Goal: Task Accomplishment & Management: Manage account settings

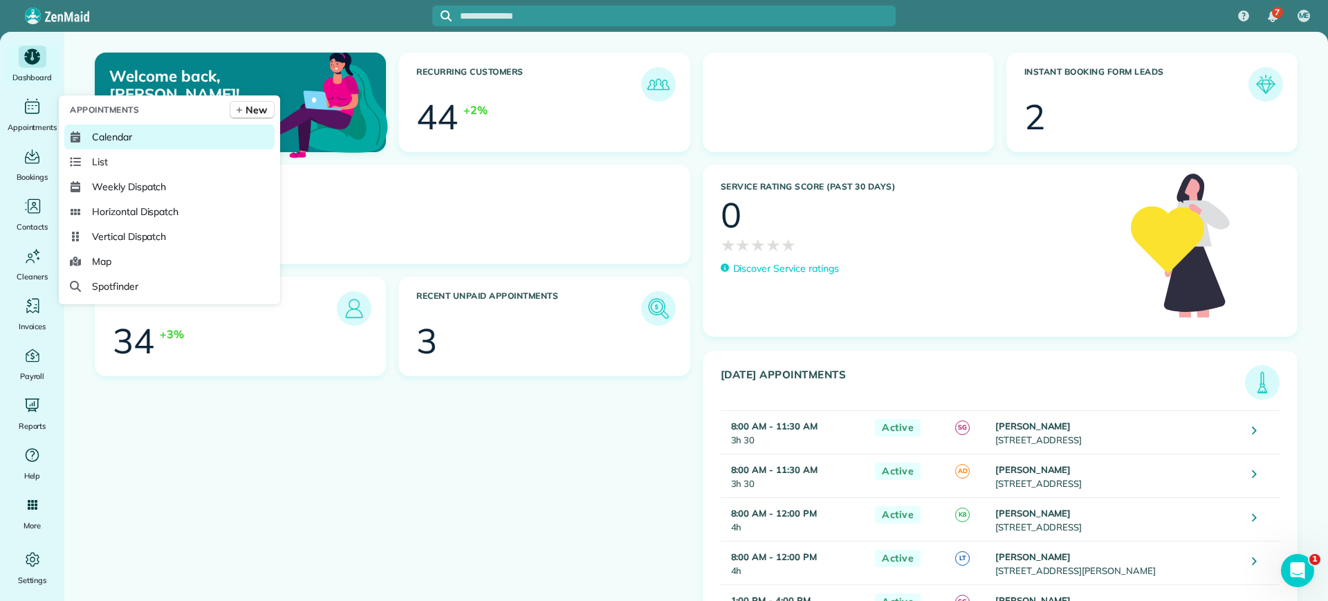
click at [101, 127] on link "Calendar" at bounding box center [169, 137] width 210 height 25
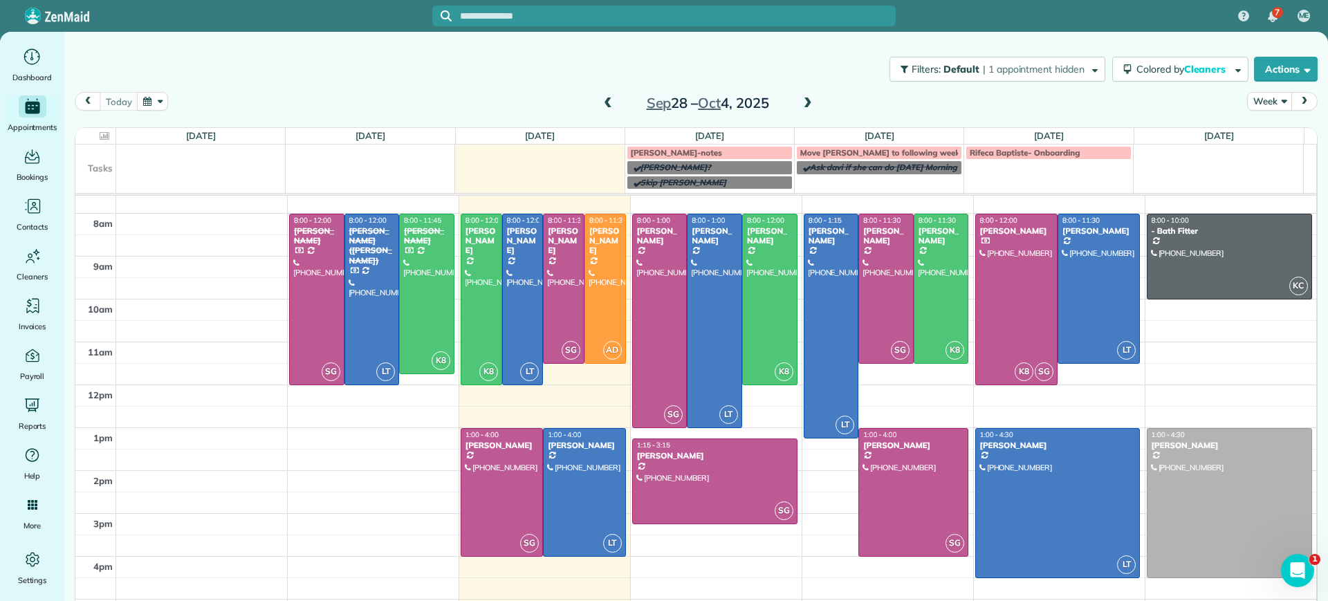
scroll to position [9, 0]
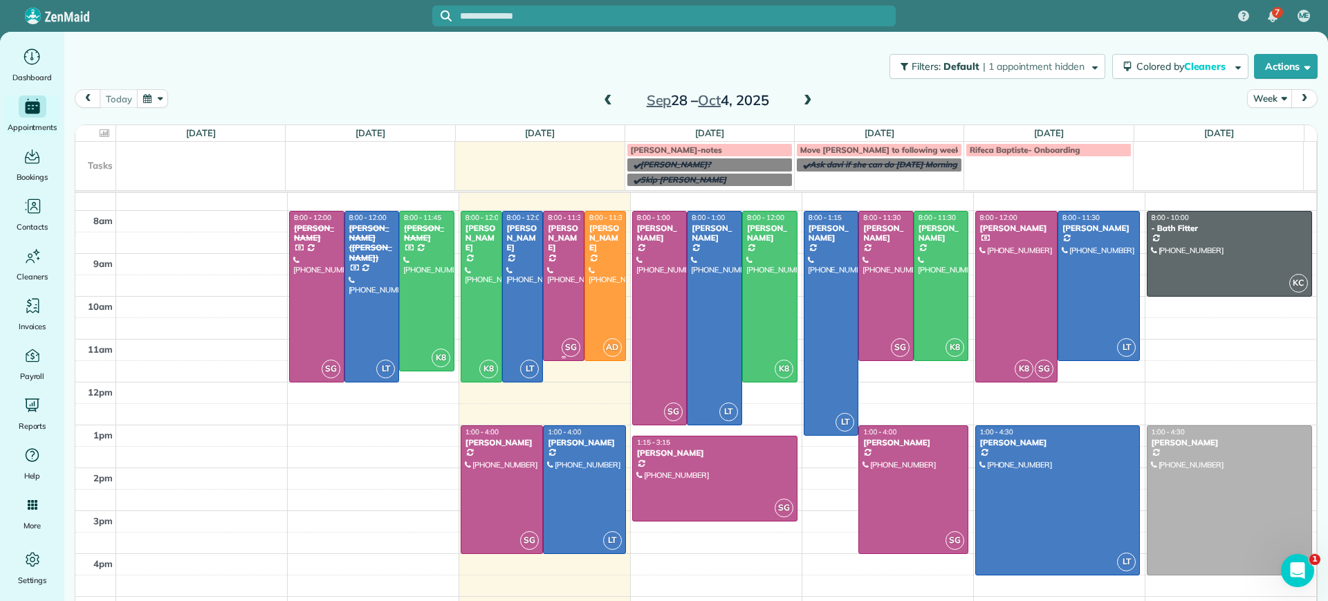
click at [544, 280] on div at bounding box center [564, 286] width 40 height 149
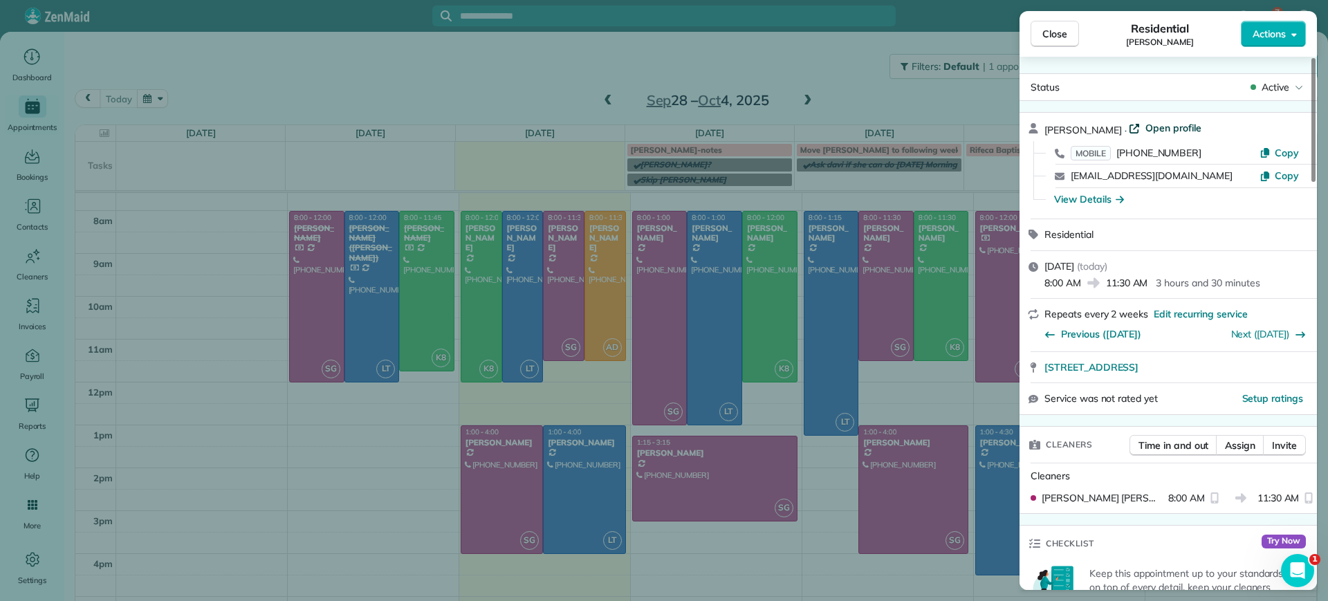
click at [1160, 125] on span "Open profile" at bounding box center [1174, 128] width 56 height 14
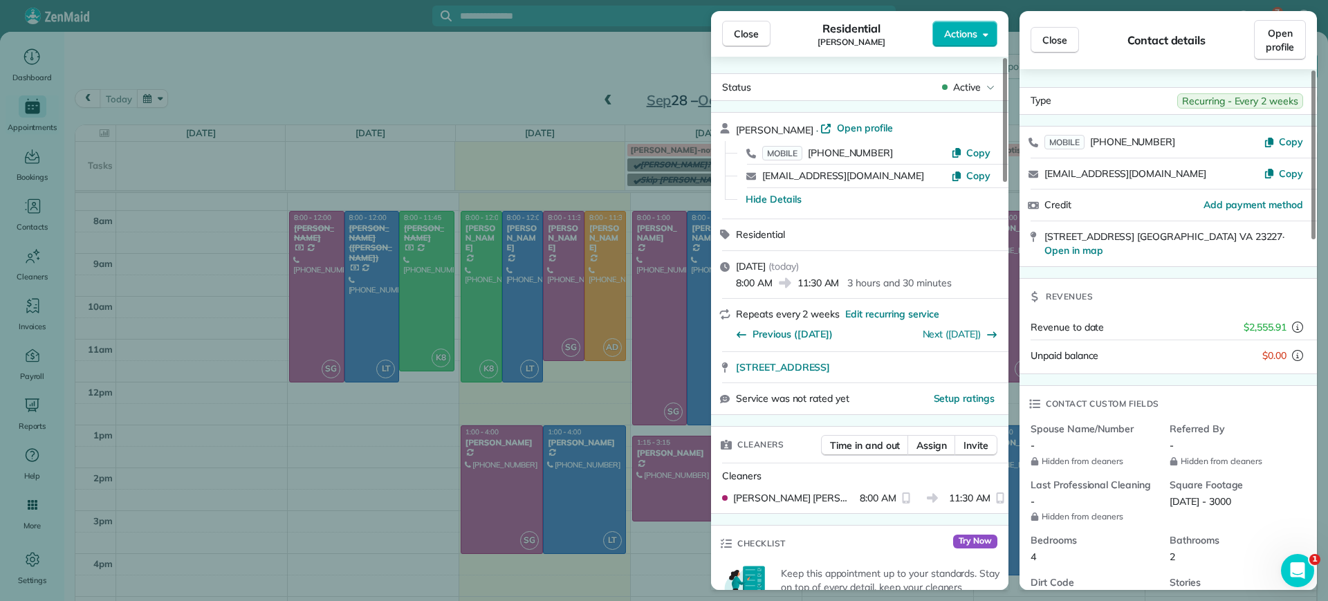
click at [326, 453] on div "Close Residential Jennifer Johnson Actions Status Active Jennifer Johnson · Ope…" at bounding box center [664, 300] width 1328 height 601
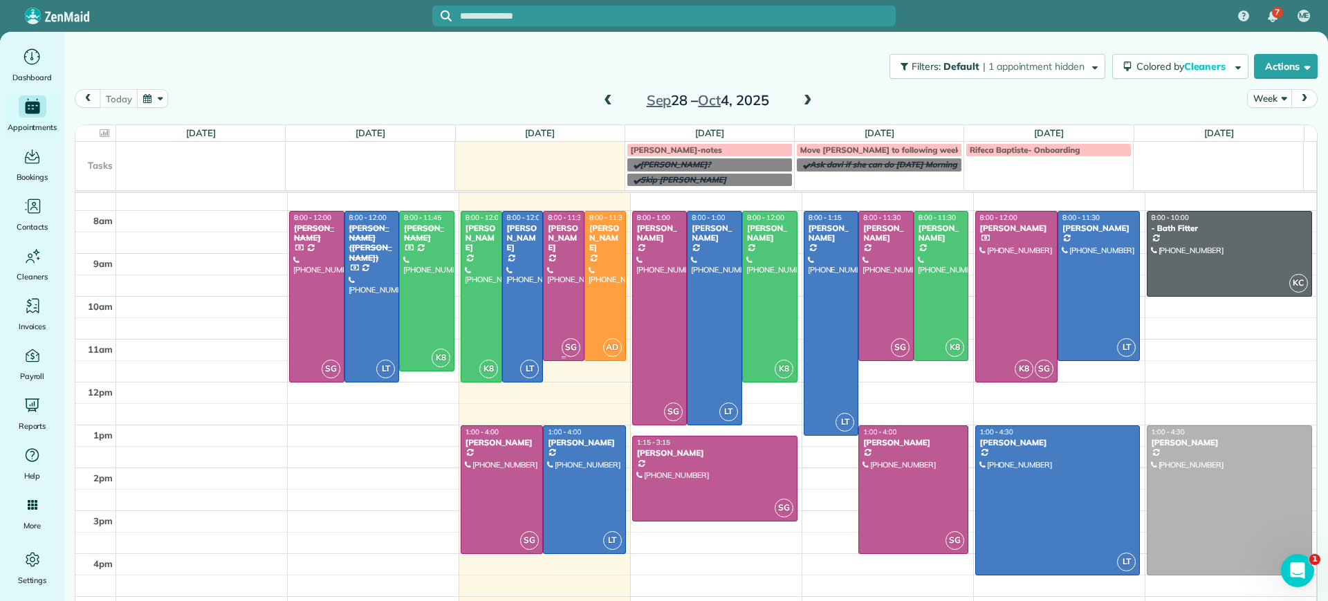
click at [555, 253] on div at bounding box center [564, 286] width 40 height 149
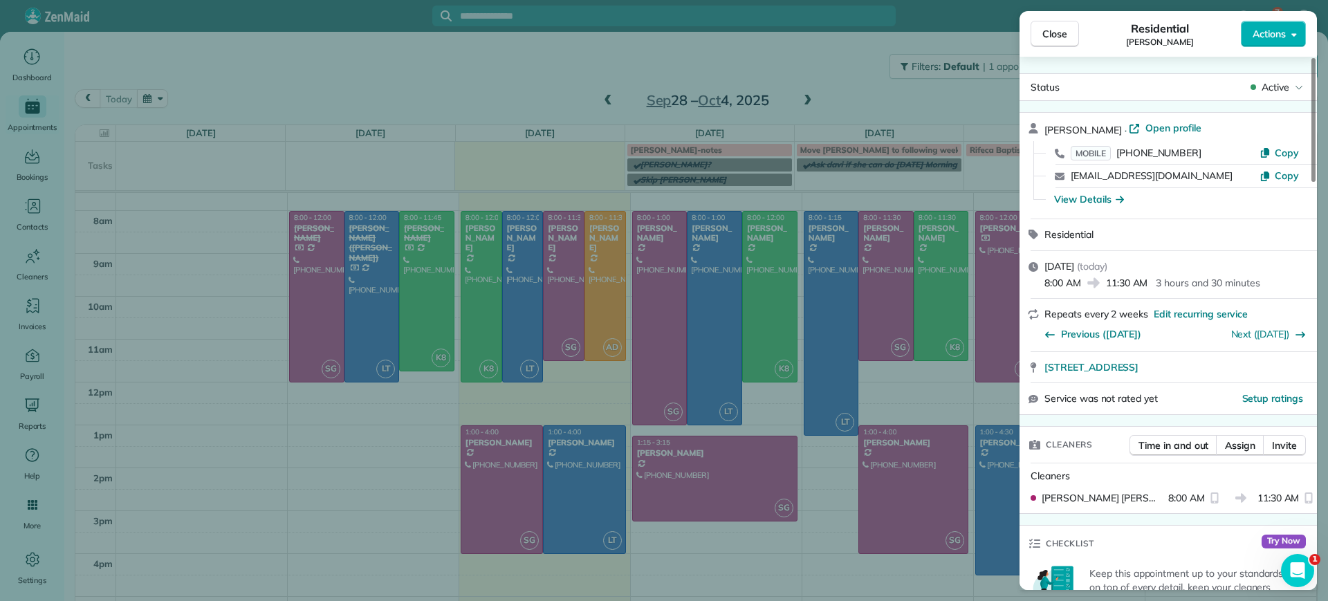
click at [506, 100] on div "Close Residential Jennifer Johnson Actions Status Active Jennifer Johnson · Ope…" at bounding box center [664, 300] width 1328 height 601
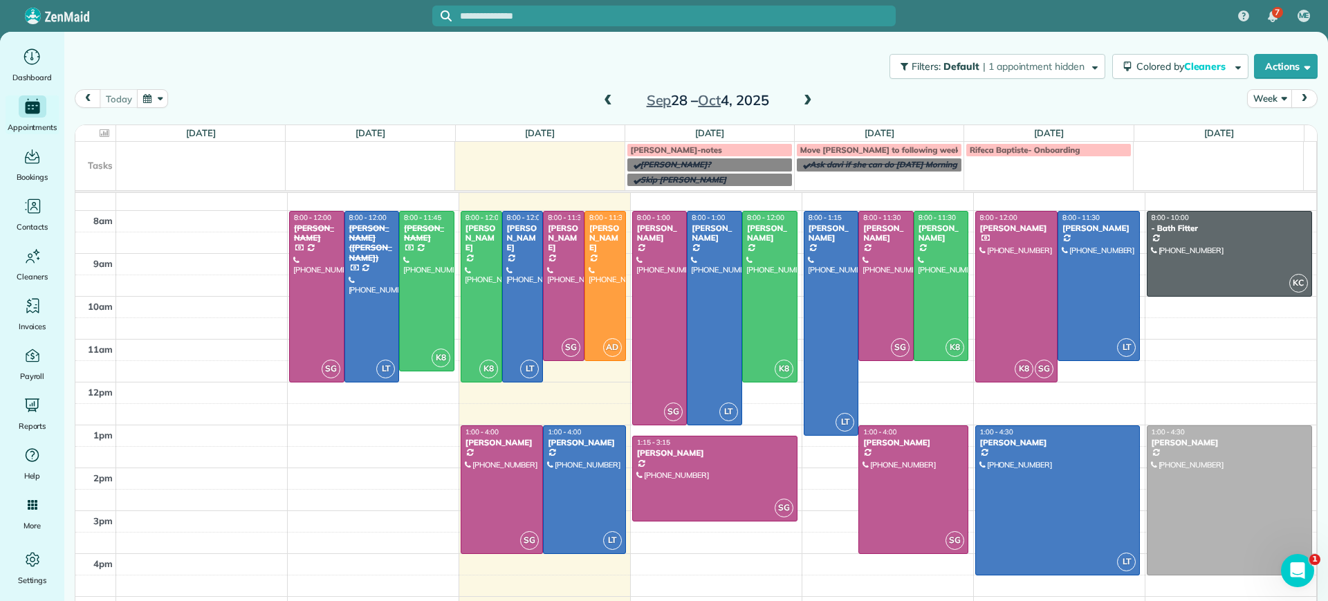
click at [604, 98] on span at bounding box center [608, 101] width 15 height 12
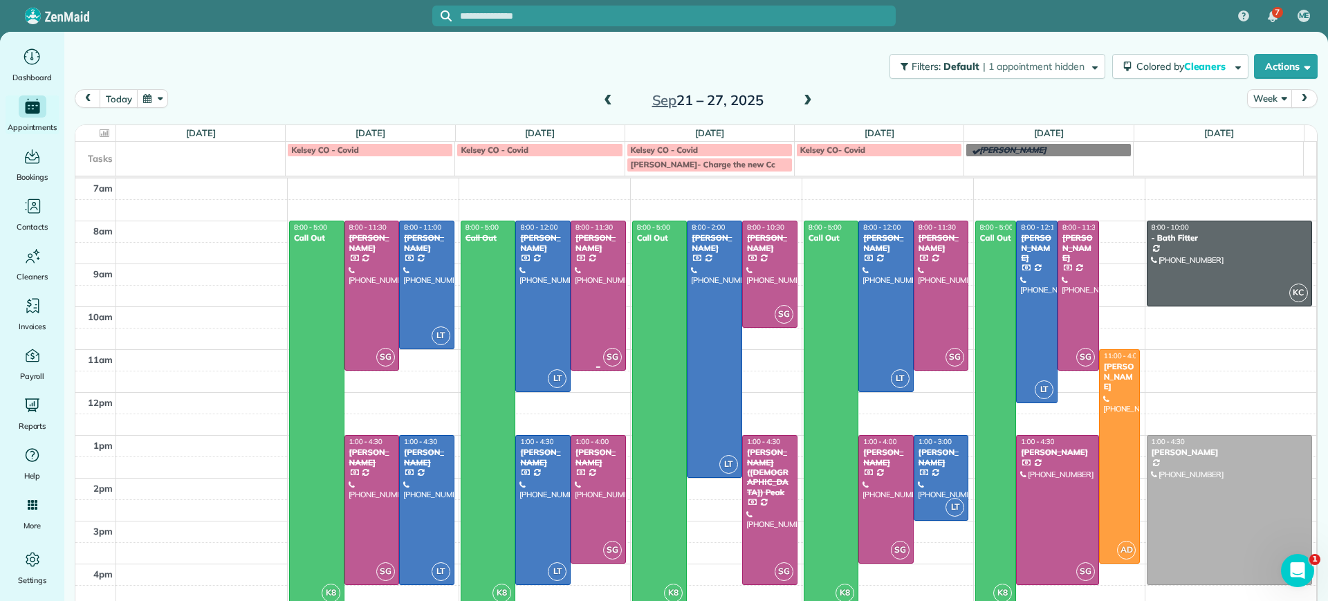
click at [604, 264] on div at bounding box center [598, 295] width 54 height 149
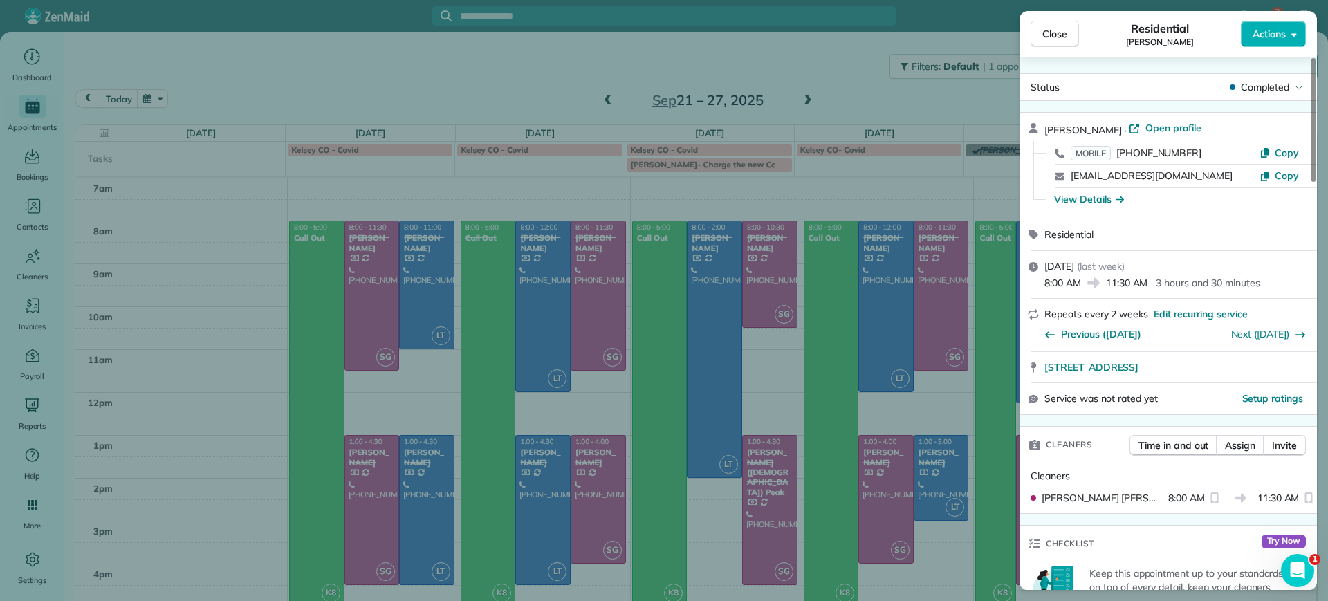
click at [546, 151] on div "Close Residential Jennifer Johnson Actions Status Completed Jennifer Johnson · …" at bounding box center [664, 300] width 1328 height 601
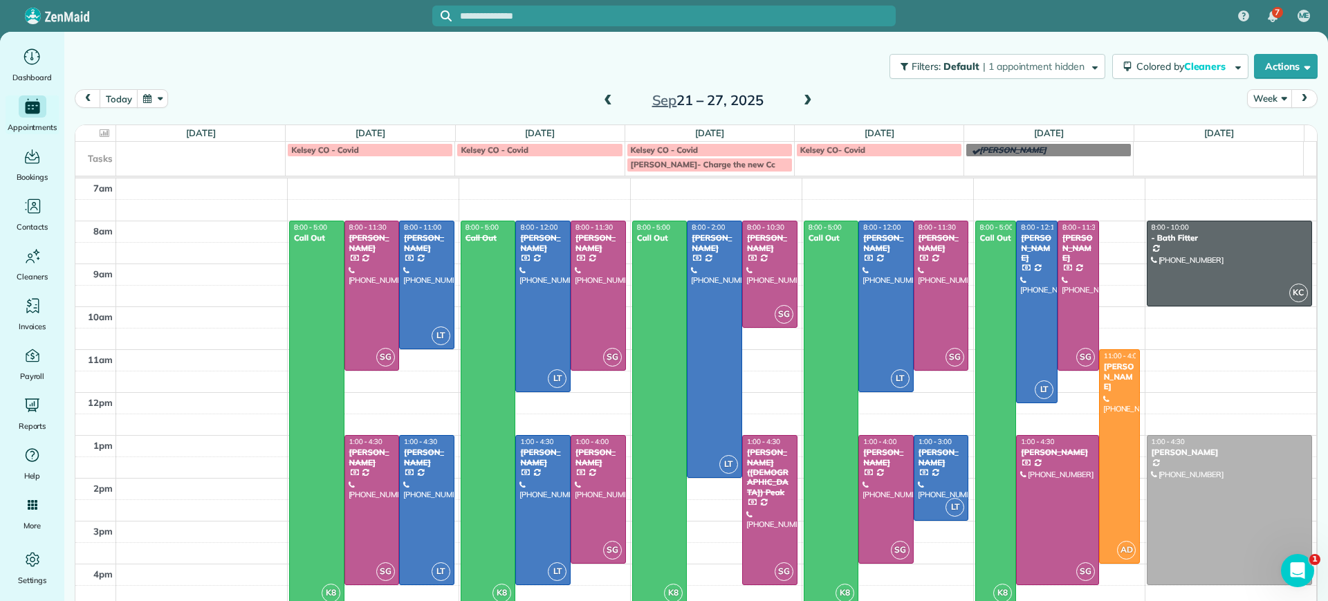
click at [802, 100] on span at bounding box center [807, 101] width 15 height 12
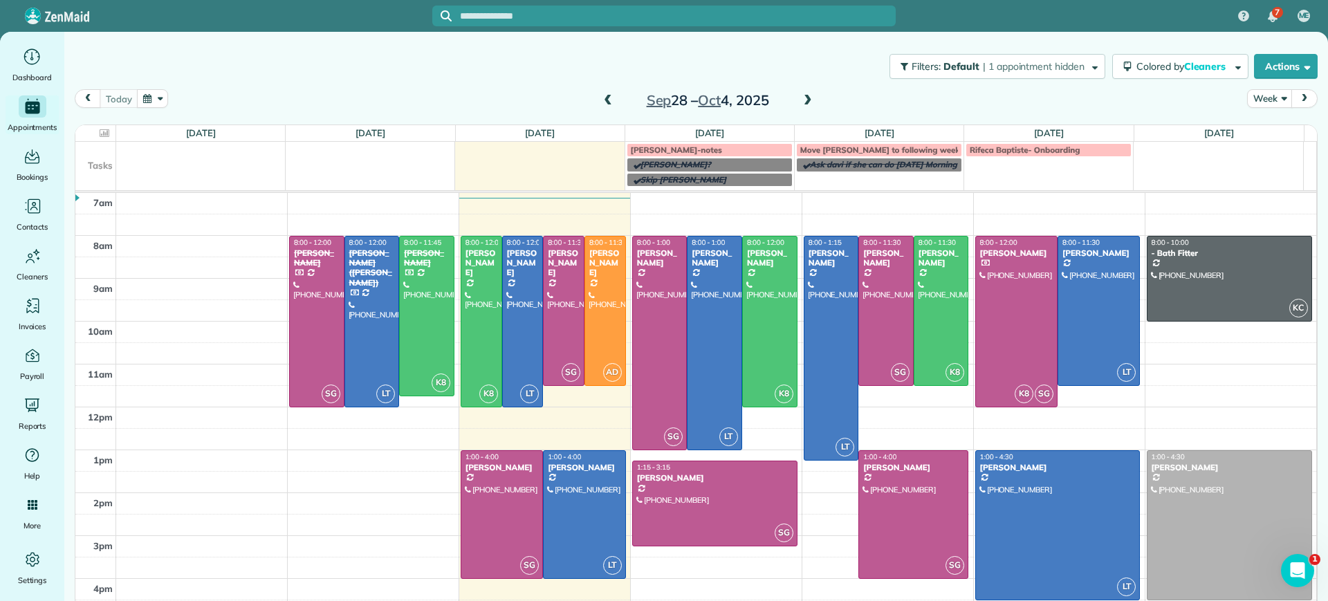
click at [601, 95] on span at bounding box center [608, 101] width 15 height 12
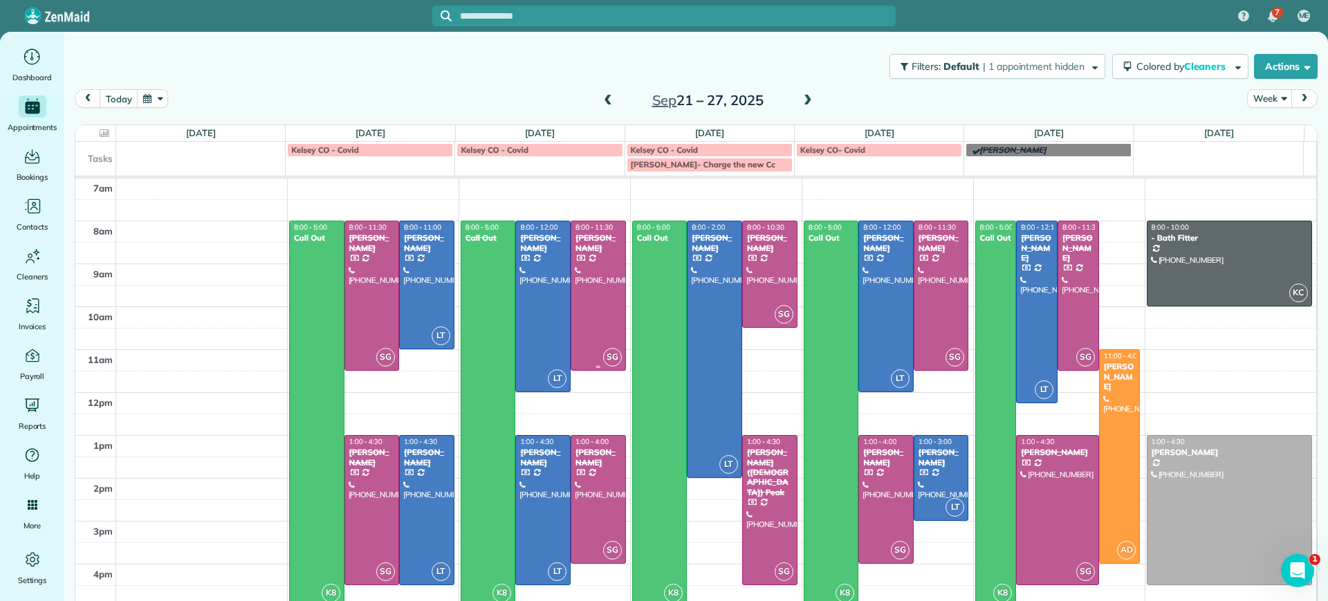
click at [598, 291] on div at bounding box center [598, 295] width 54 height 149
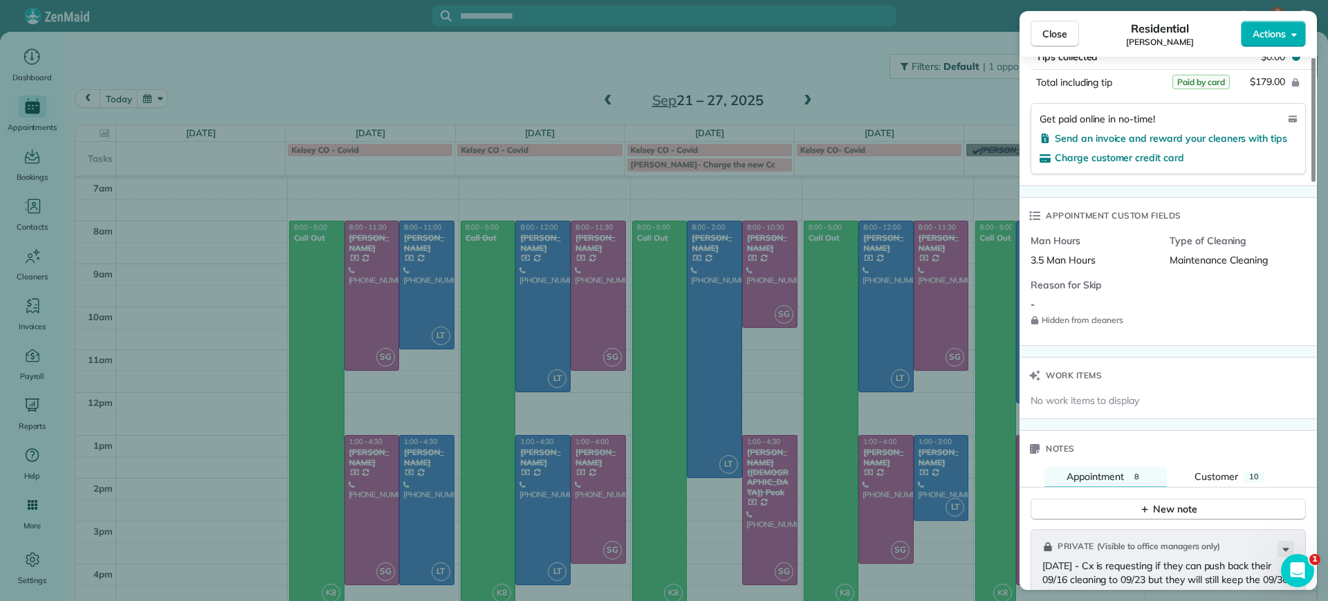
scroll to position [1301, 0]
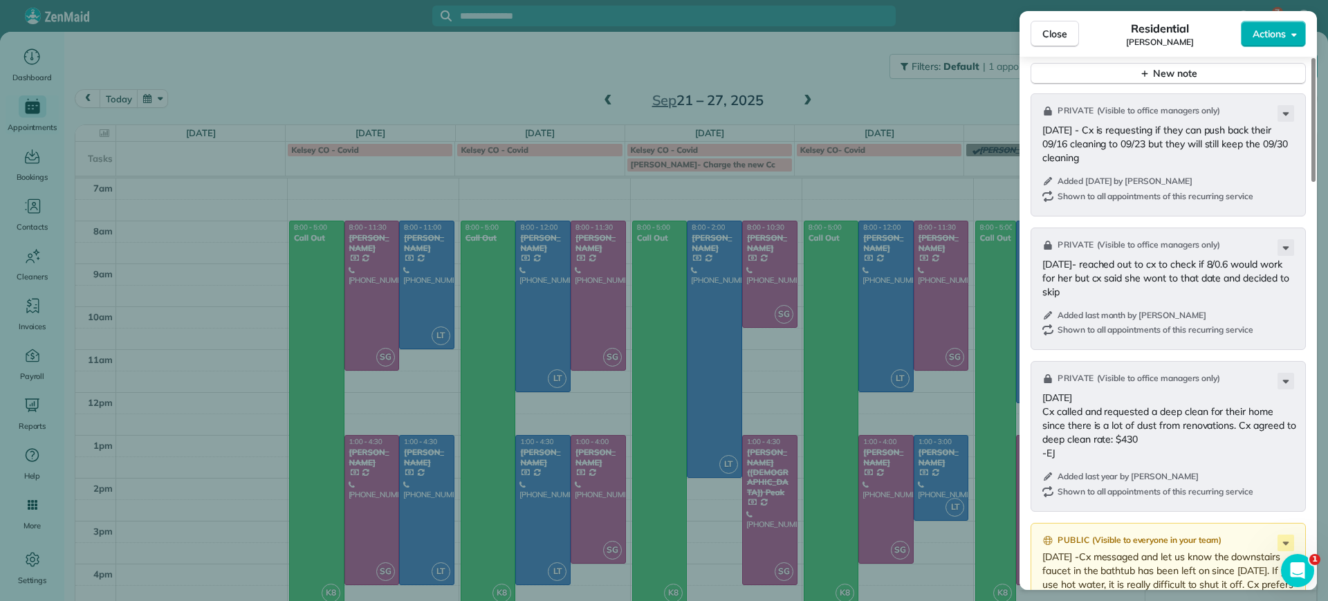
click at [533, 84] on div "Close Residential Jennifer Johnson Actions Status Completed Jennifer Johnson · …" at bounding box center [664, 300] width 1328 height 601
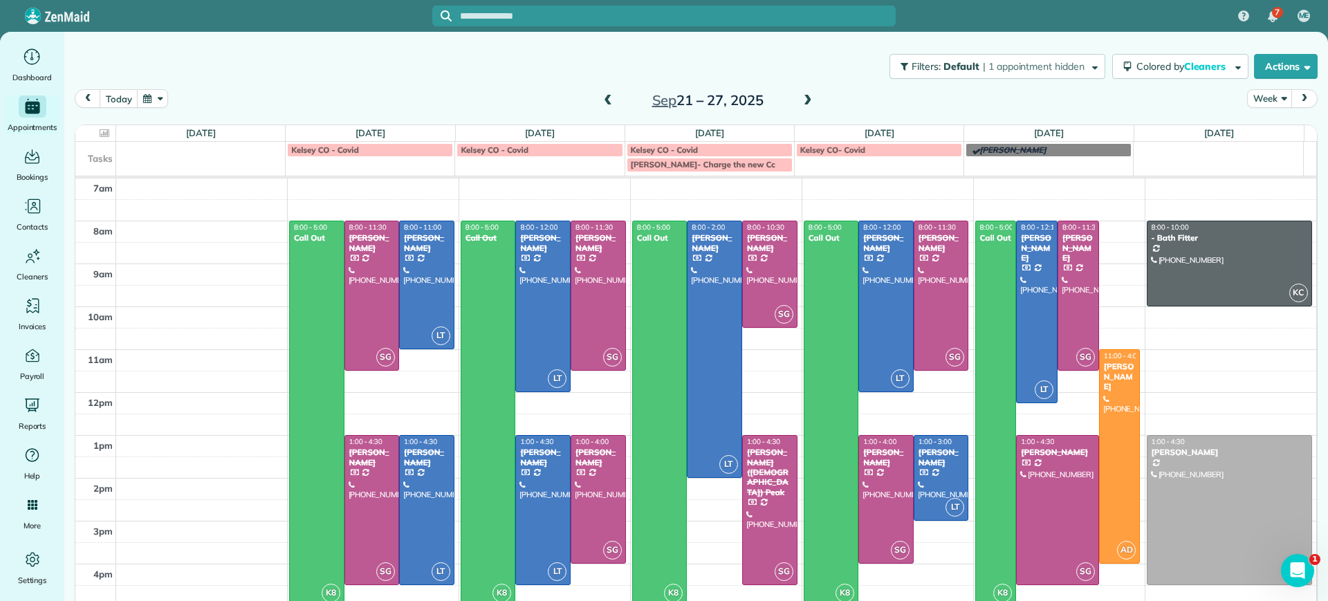
click at [800, 104] on span at bounding box center [807, 101] width 15 height 12
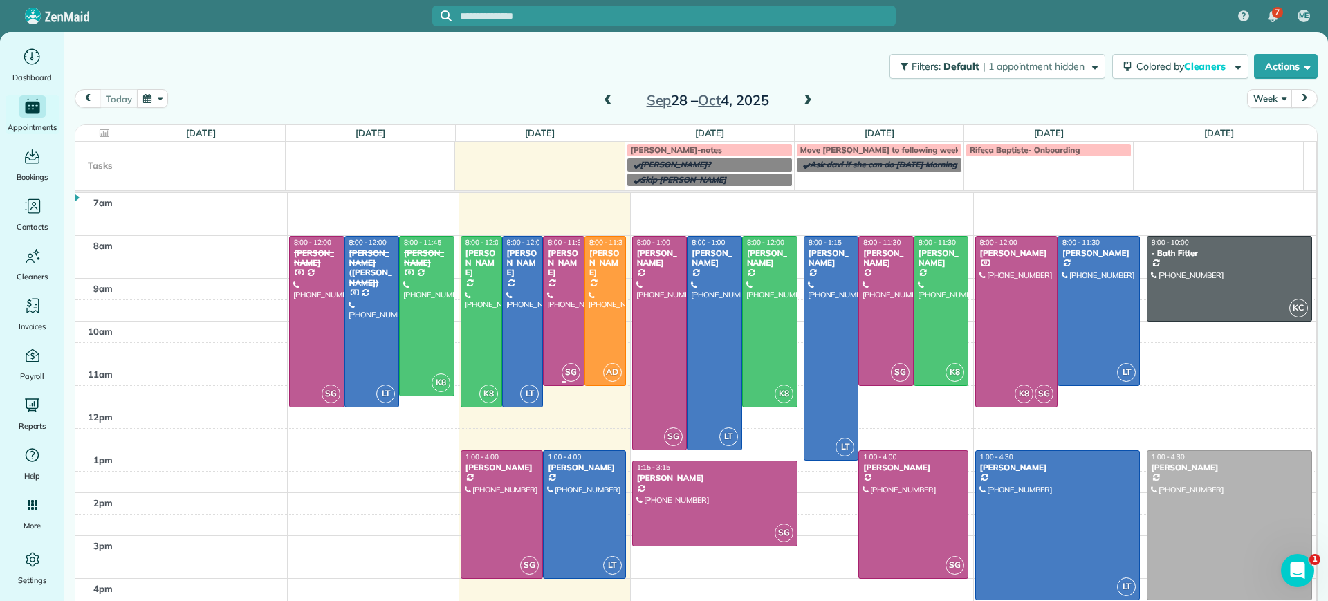
click at [544, 302] on div at bounding box center [564, 311] width 40 height 149
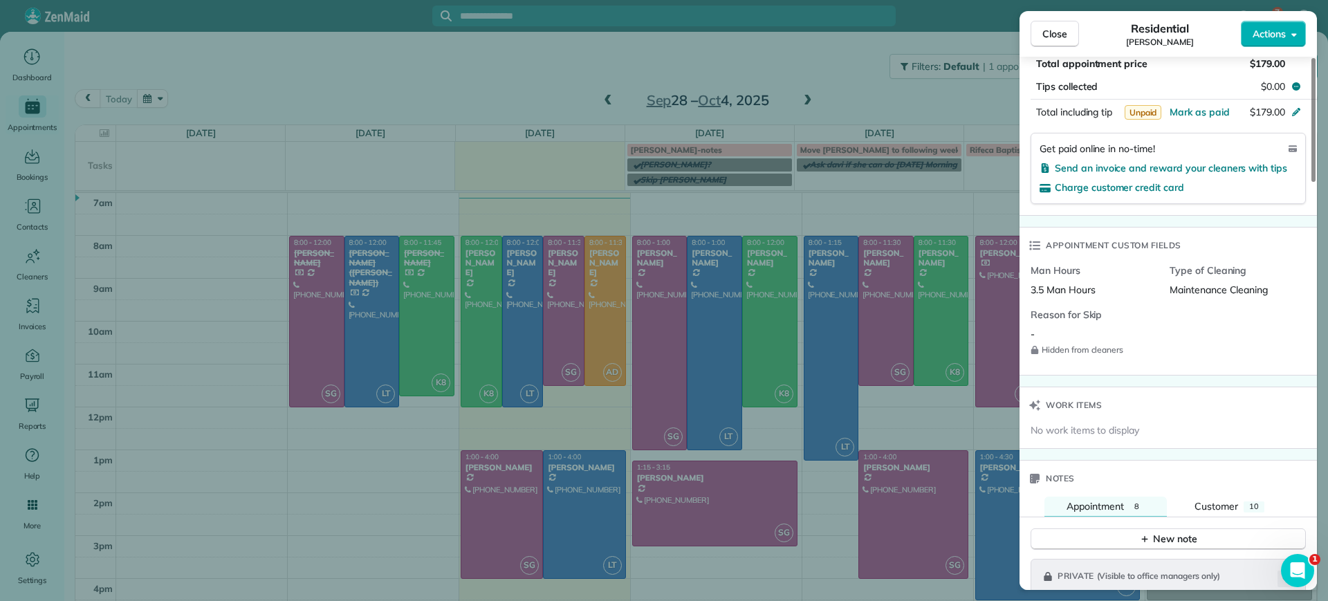
scroll to position [1038, 0]
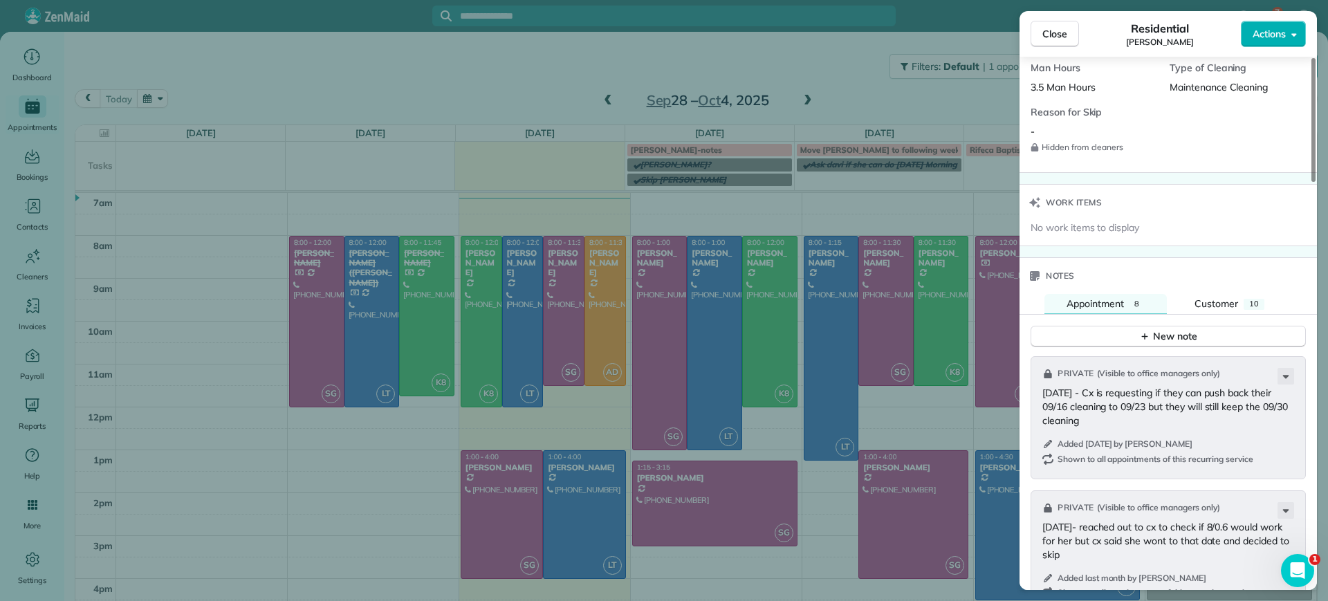
click at [535, 172] on div "Close Residential Jennifer Johnson Actions Status Active Jennifer Johnson · Ope…" at bounding box center [664, 300] width 1328 height 601
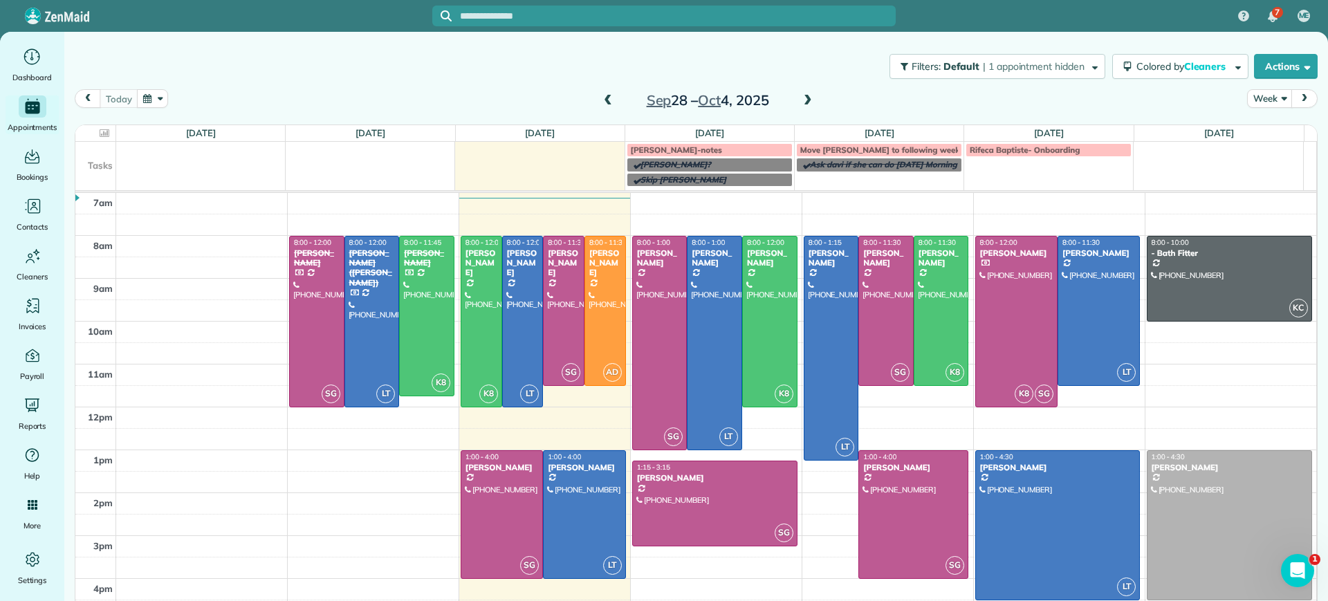
click at [558, 278] on div at bounding box center [564, 311] width 40 height 149
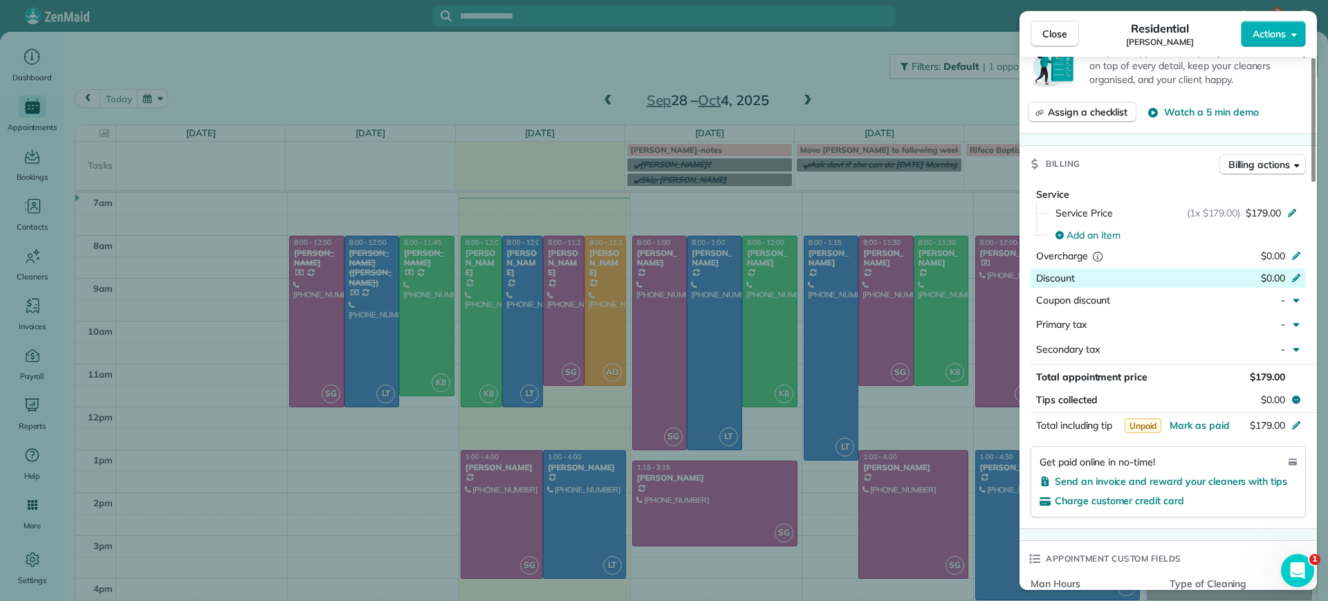
scroll to position [606, 0]
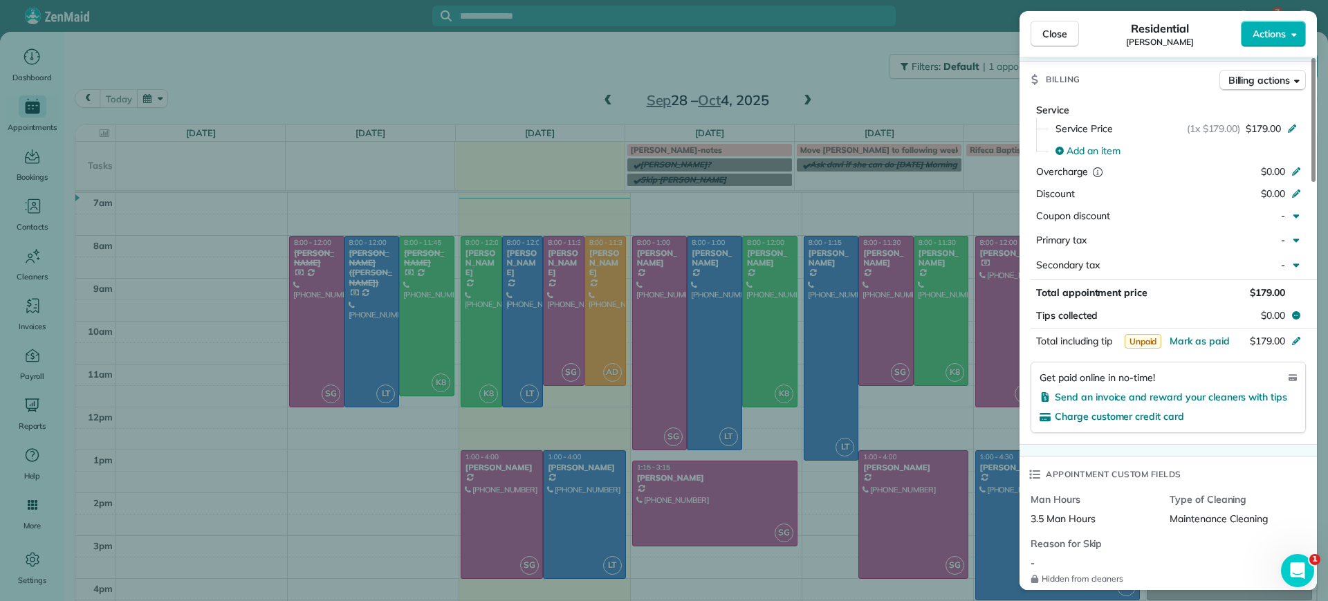
click at [473, 104] on div "Close Residential Jennifer Johnson Actions Status Active Jennifer Johnson · Ope…" at bounding box center [664, 300] width 1328 height 601
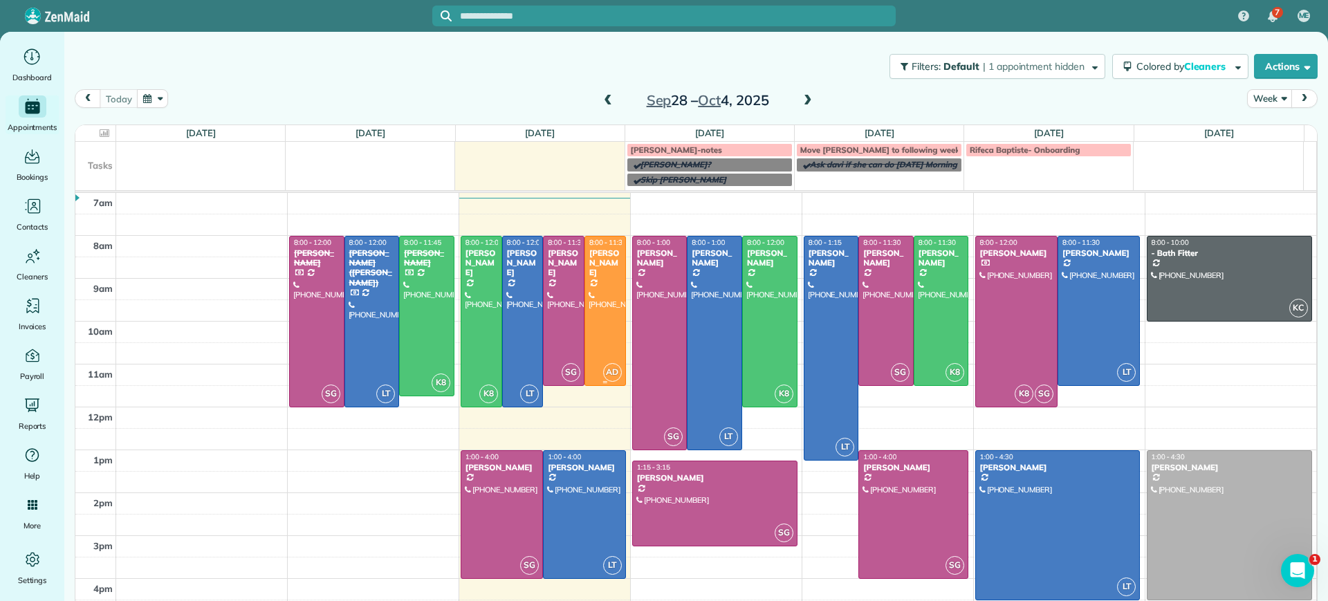
click at [587, 303] on div at bounding box center [605, 311] width 40 height 149
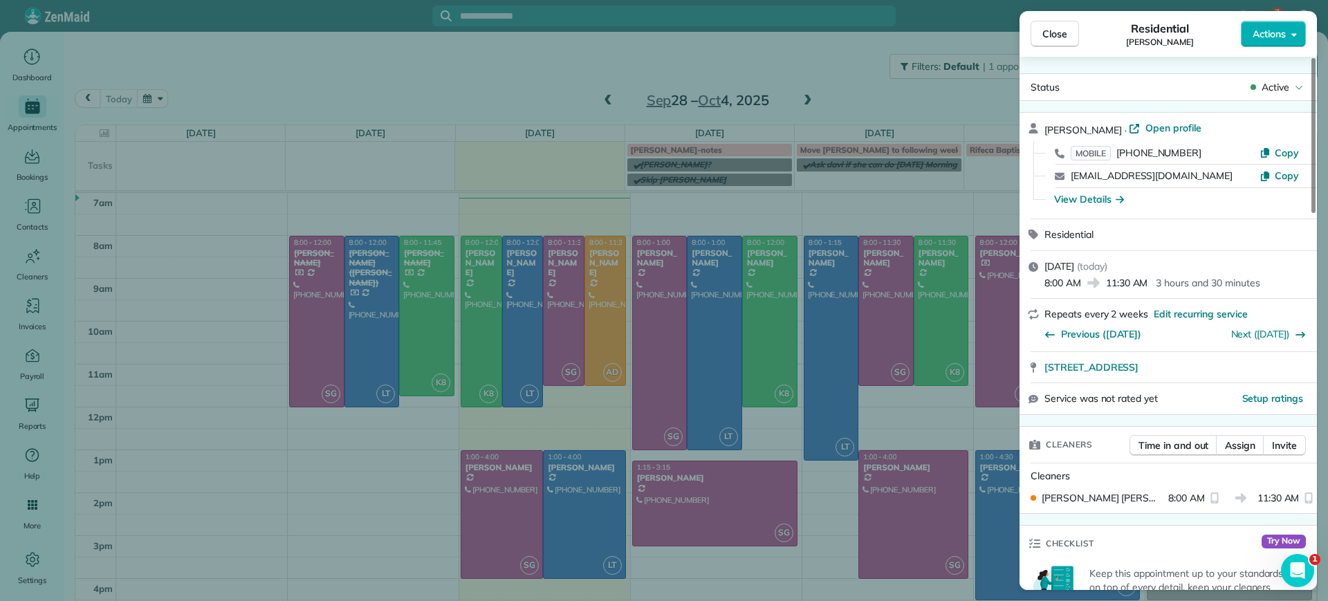
click at [509, 166] on div "Close Residential Molly Szkotak Actions Status Active Molly Szkotak · Open prof…" at bounding box center [664, 300] width 1328 height 601
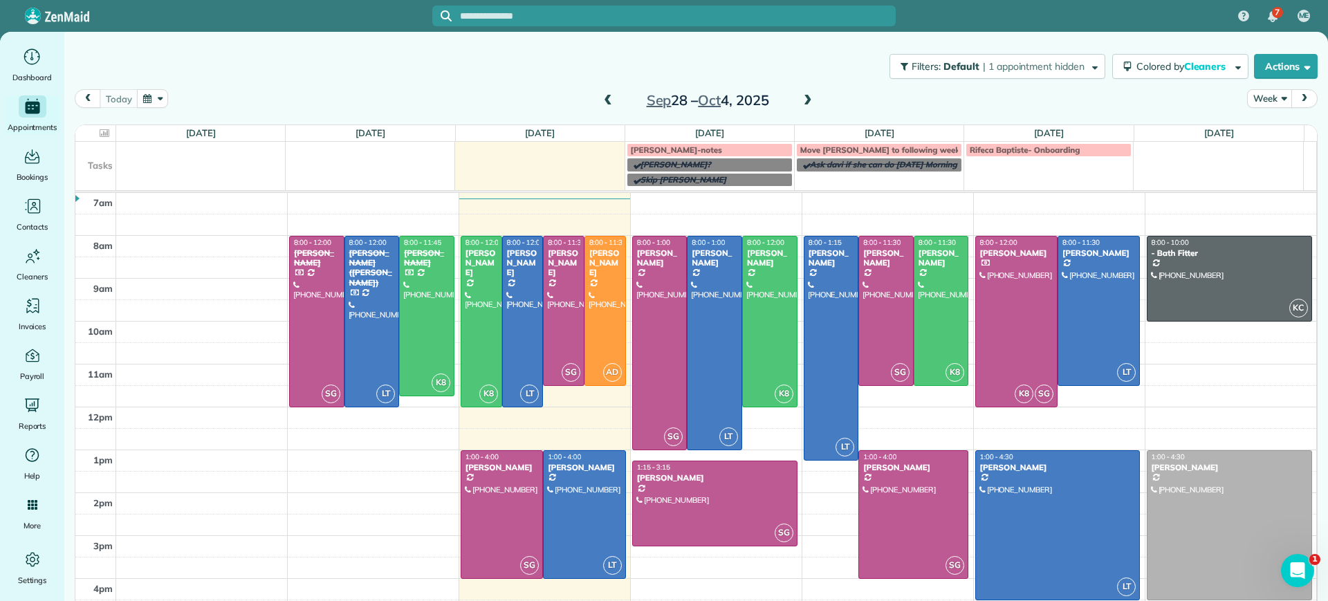
click at [802, 96] on span at bounding box center [807, 101] width 15 height 12
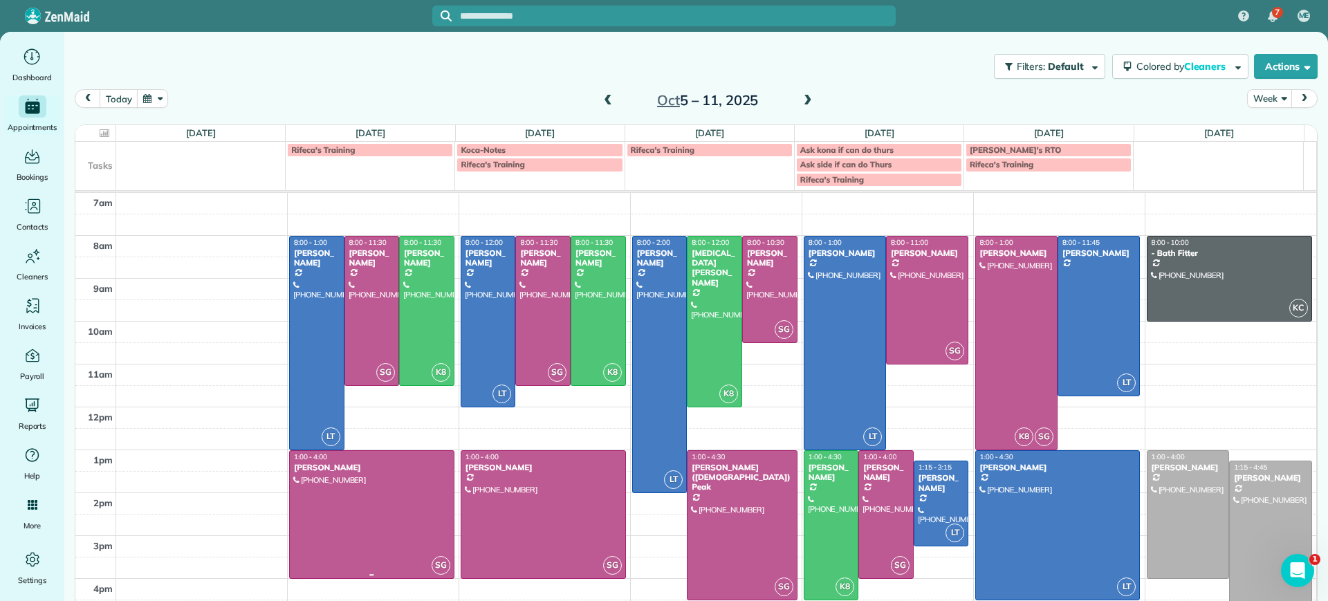
click at [363, 527] on div at bounding box center [372, 514] width 164 height 127
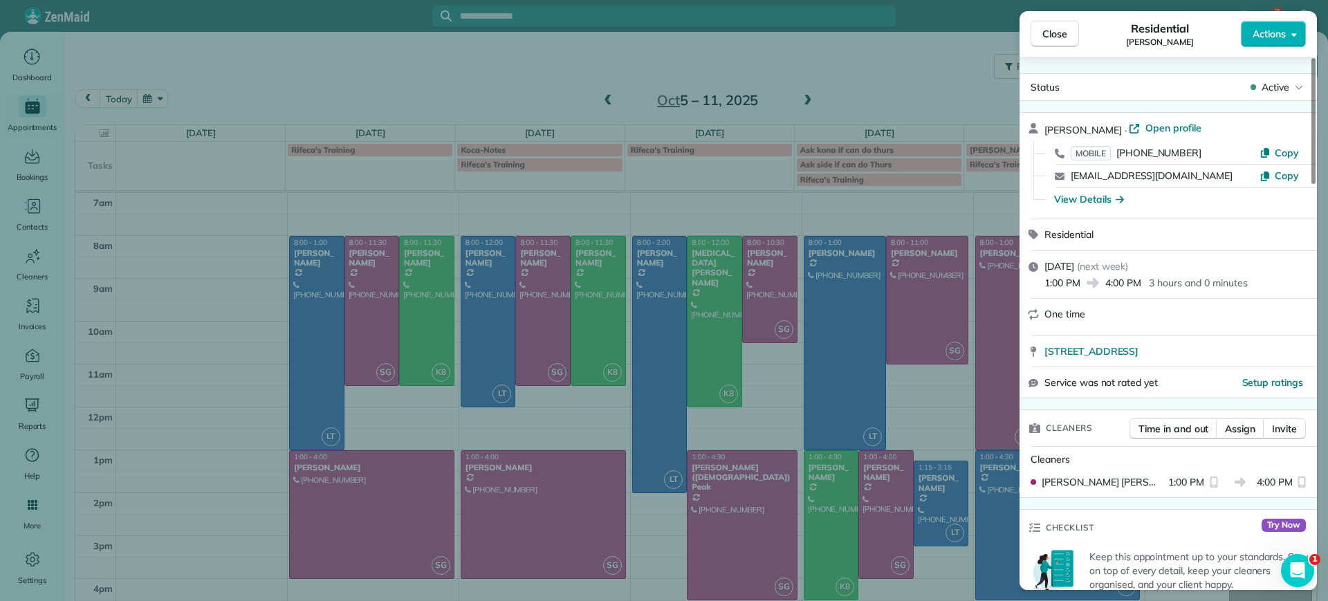
click at [1043, 28] on span "Close" at bounding box center [1055, 34] width 25 height 14
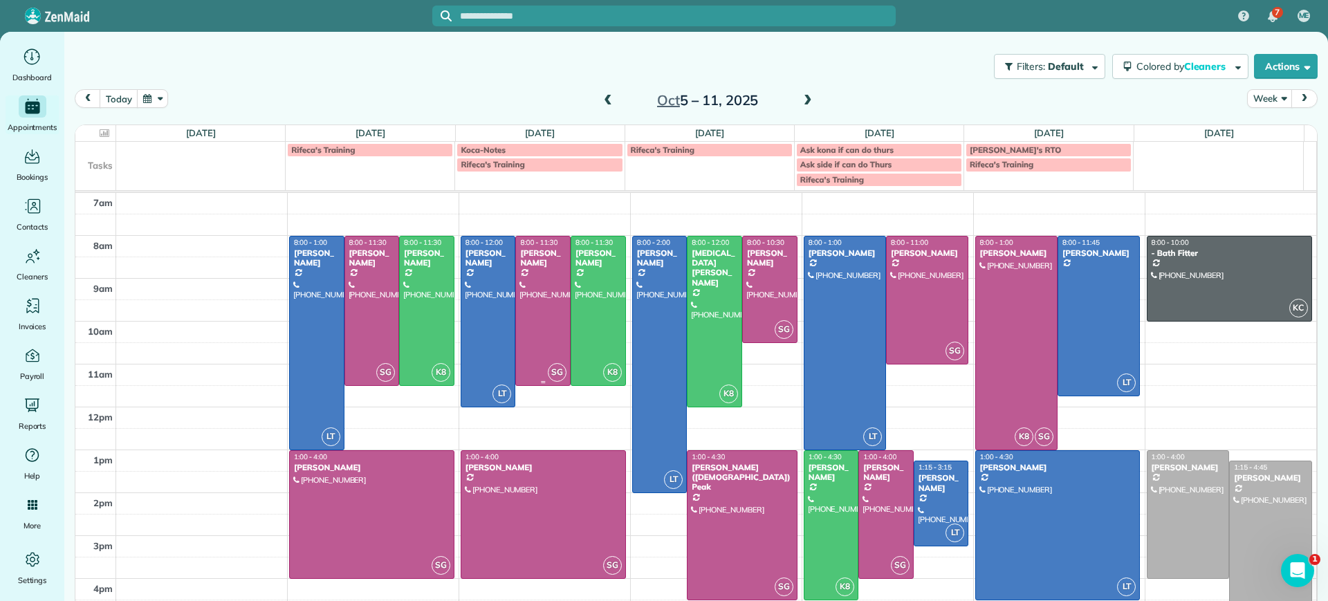
click at [525, 313] on div at bounding box center [543, 311] width 54 height 149
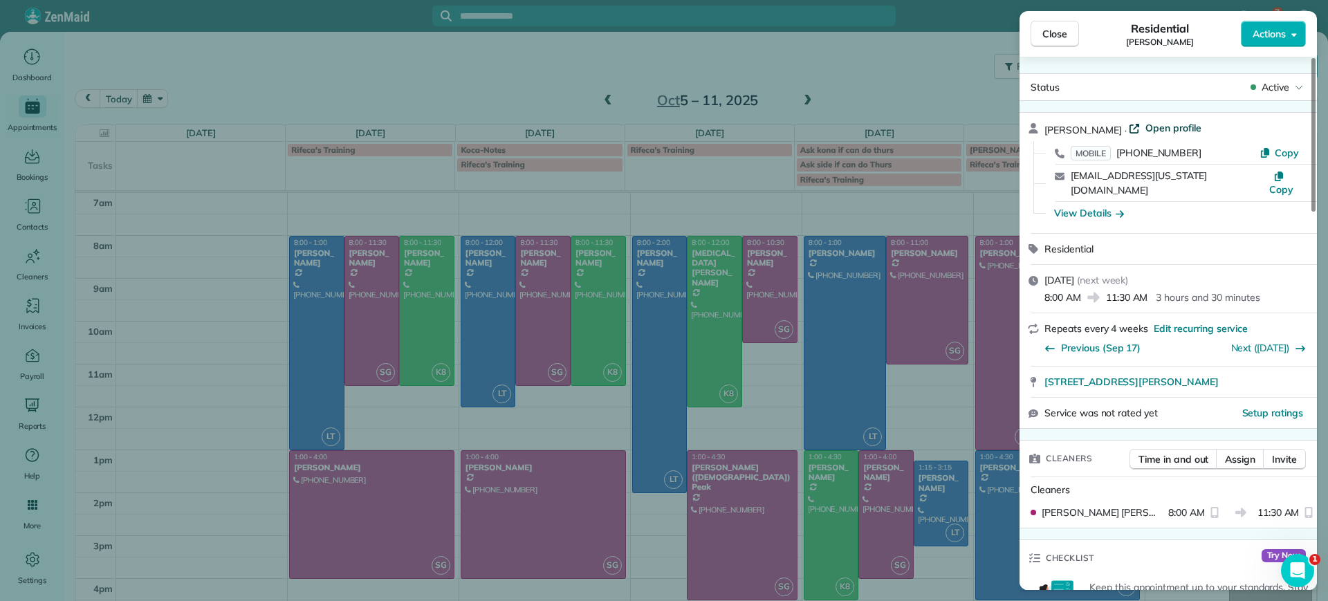
click at [1163, 129] on span "Open profile" at bounding box center [1174, 128] width 56 height 14
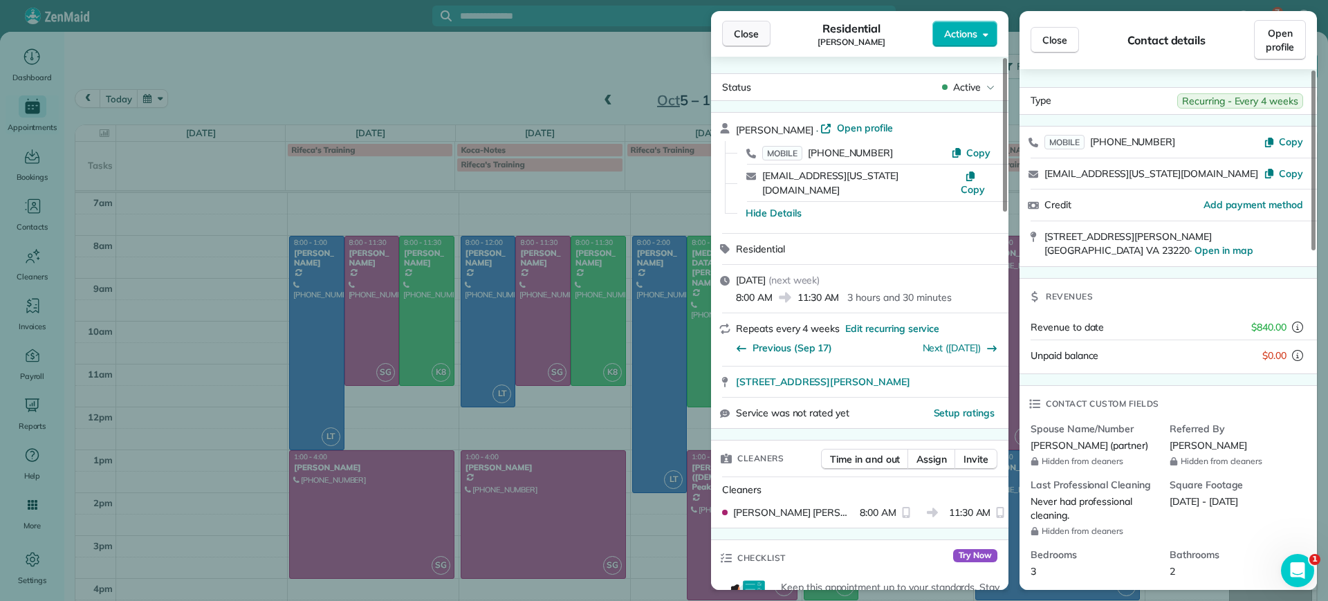
click at [751, 35] on span "Close" at bounding box center [746, 34] width 25 height 14
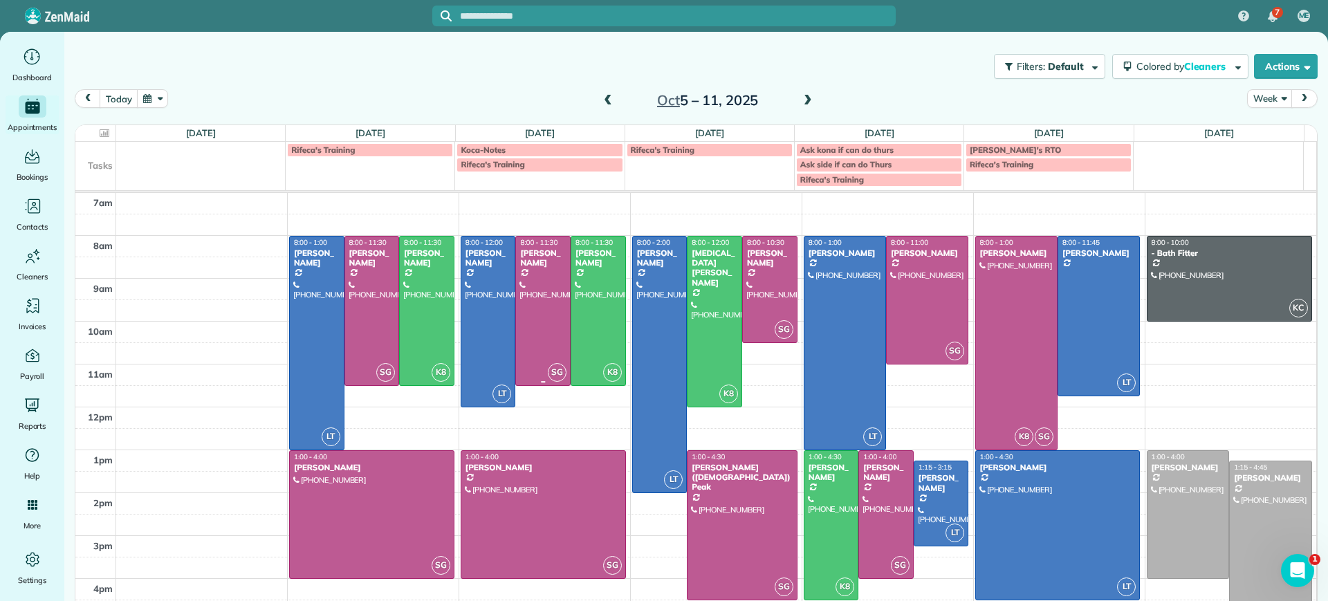
click at [518, 271] on div at bounding box center [543, 311] width 54 height 149
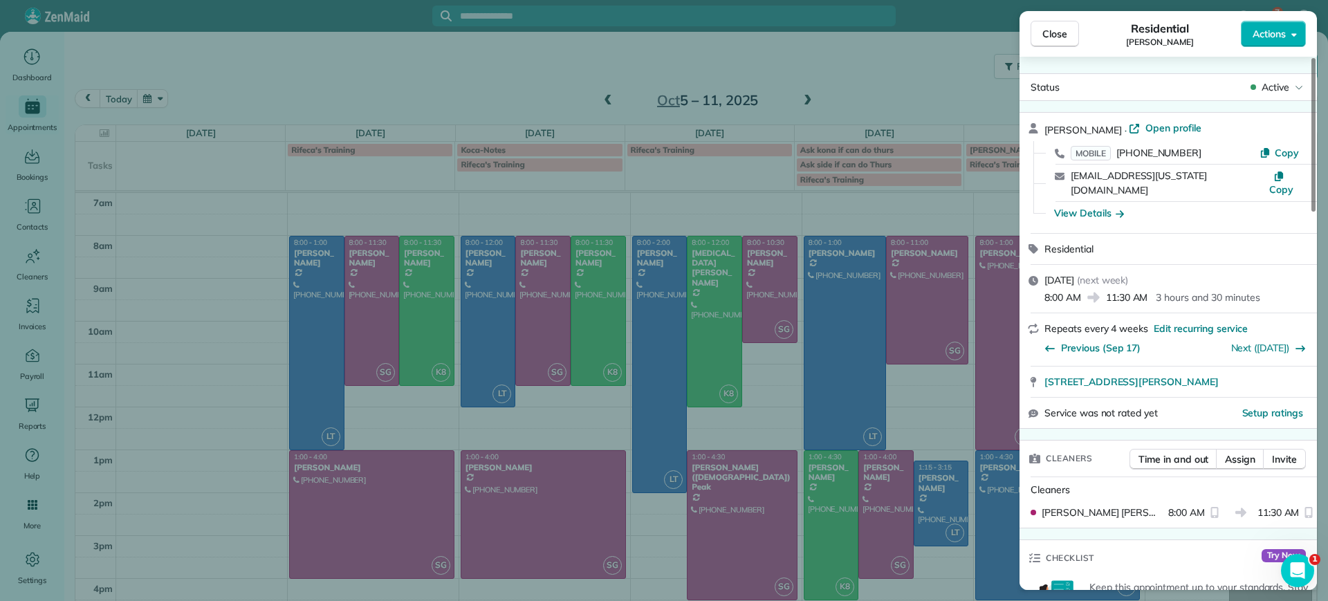
click at [705, 199] on div "Close Residential Jessica Knight Actions Status Active Jessica Knight · Open pr…" at bounding box center [664, 300] width 1328 height 601
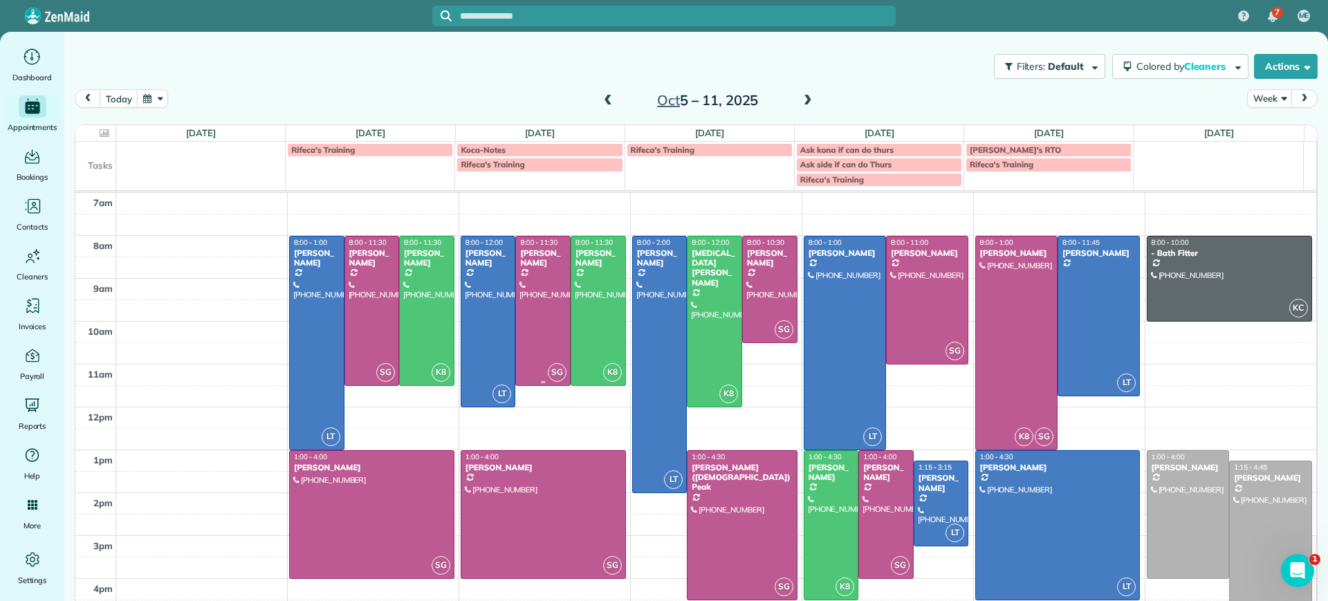
click at [518, 338] on div at bounding box center [543, 311] width 54 height 149
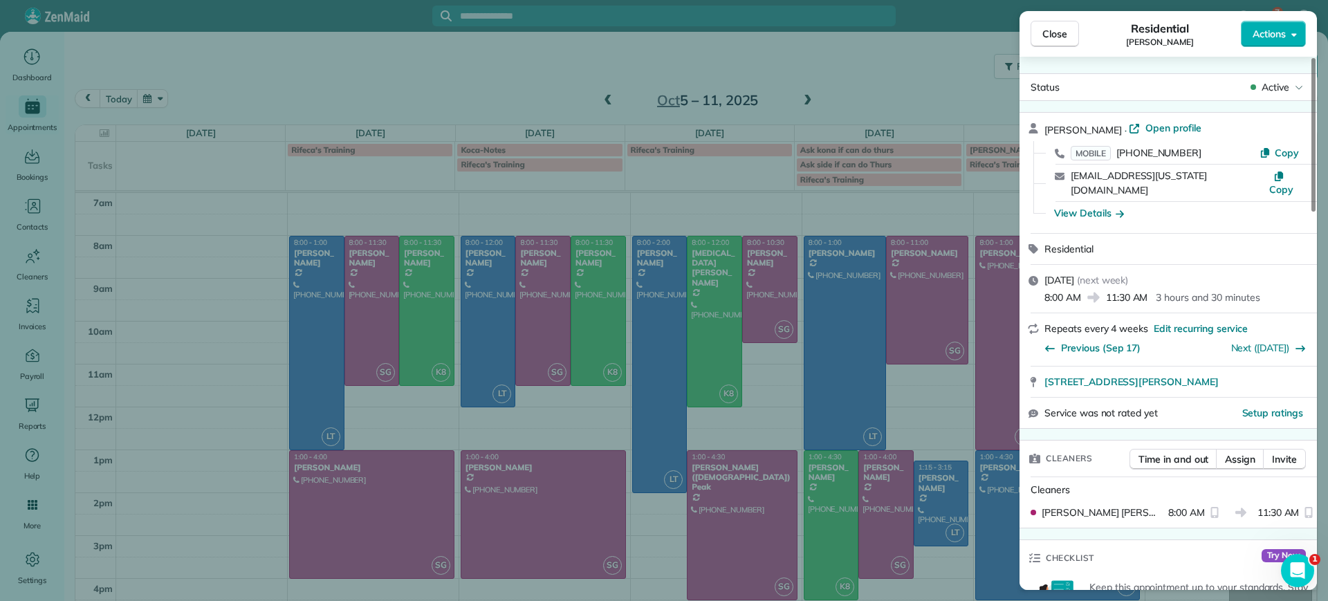
click at [650, 253] on div "Close Residential Jessica Knight Actions Status Active Jessica Knight · Open pr…" at bounding box center [664, 300] width 1328 height 601
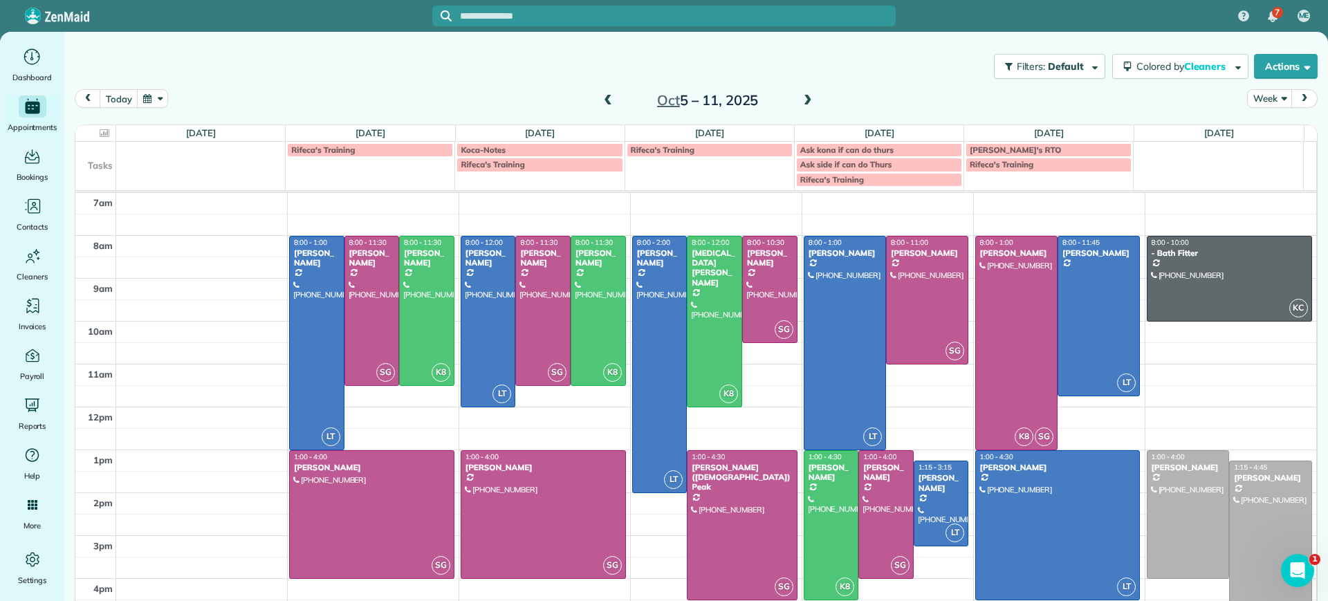
click at [603, 102] on span at bounding box center [608, 101] width 15 height 12
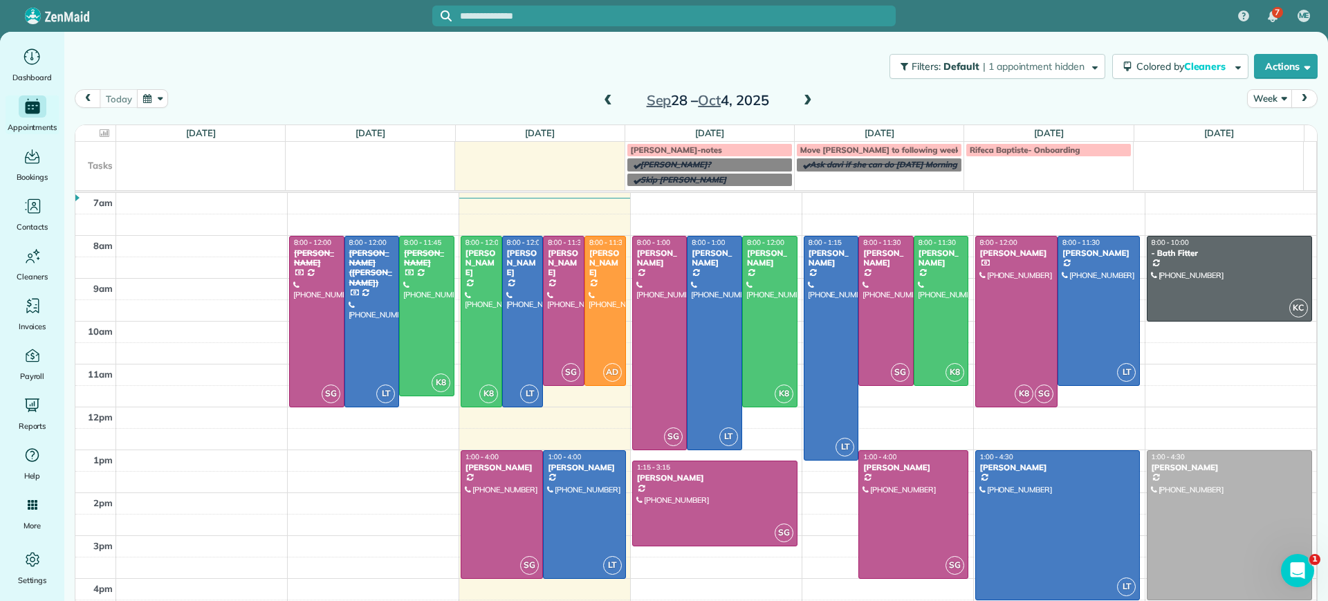
click at [603, 102] on span at bounding box center [608, 101] width 15 height 12
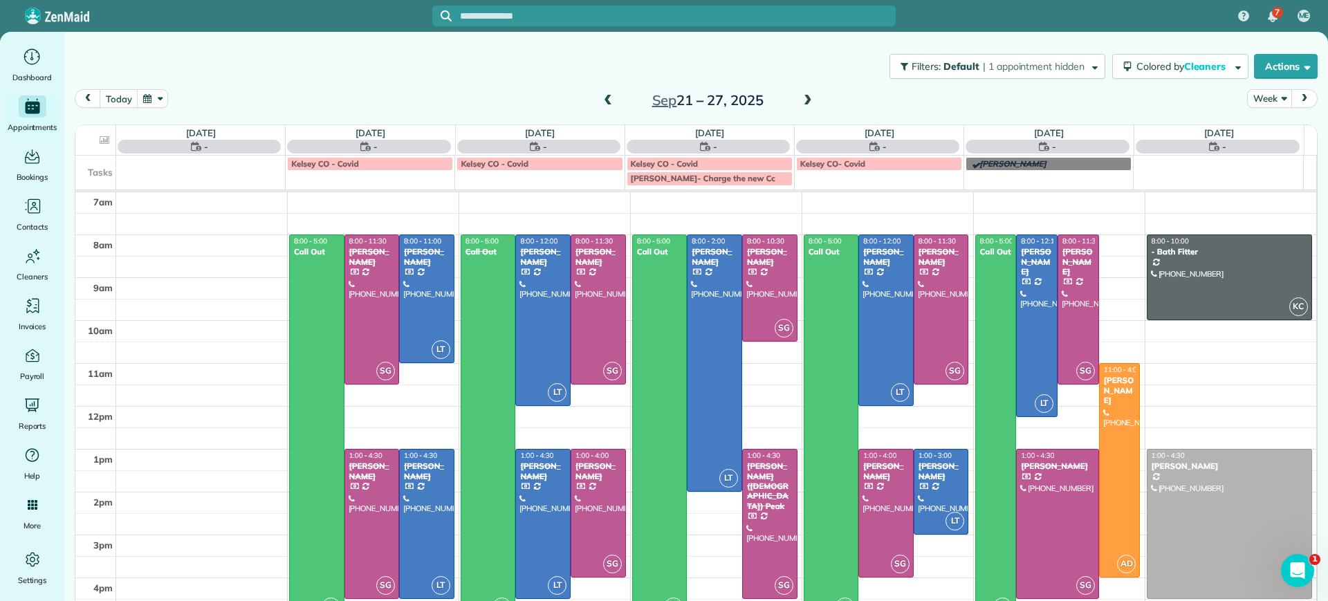
click at [603, 102] on span at bounding box center [608, 101] width 15 height 12
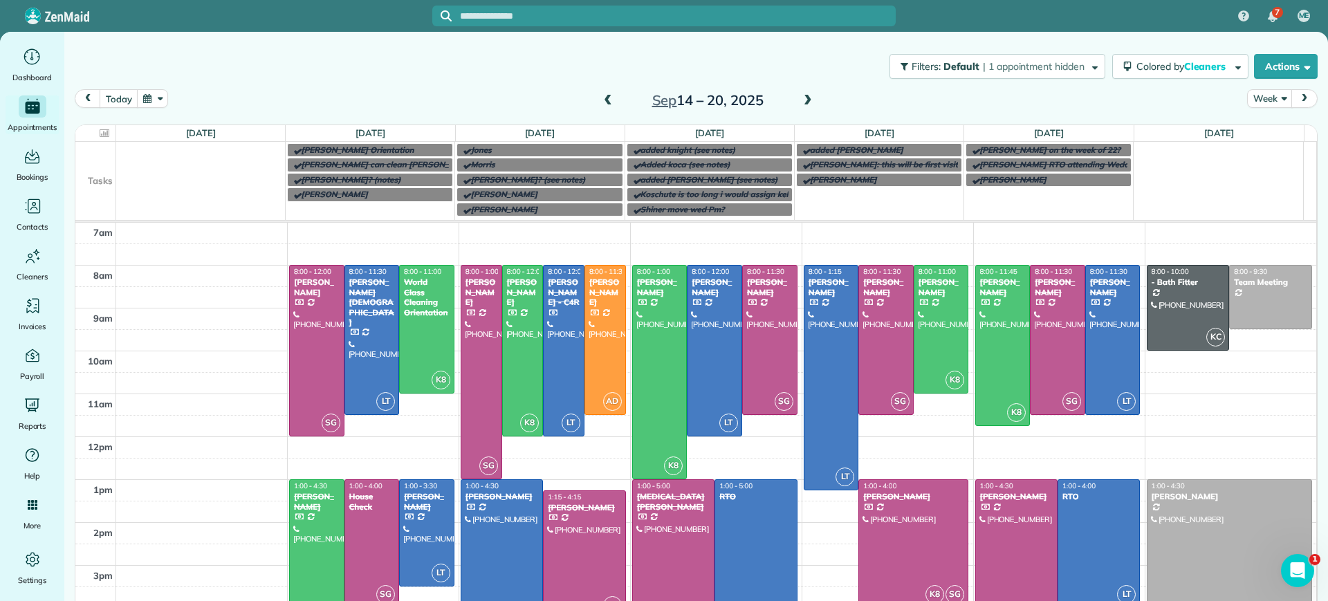
click at [800, 100] on span at bounding box center [807, 101] width 15 height 12
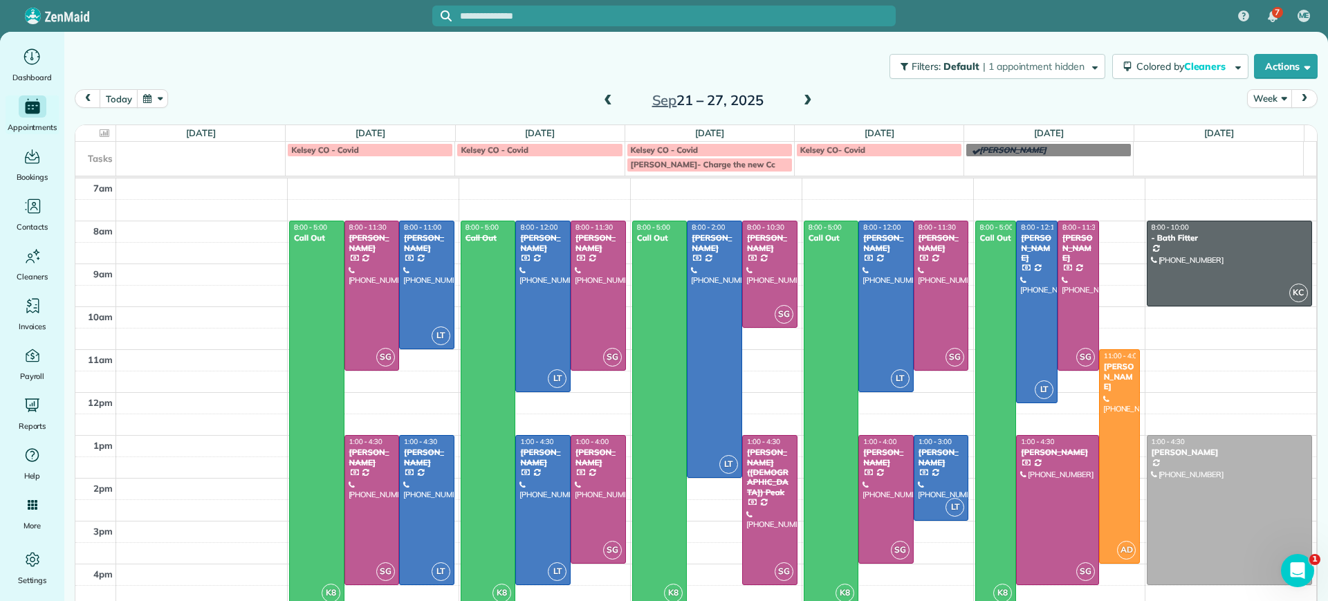
click at [800, 100] on span at bounding box center [807, 101] width 15 height 12
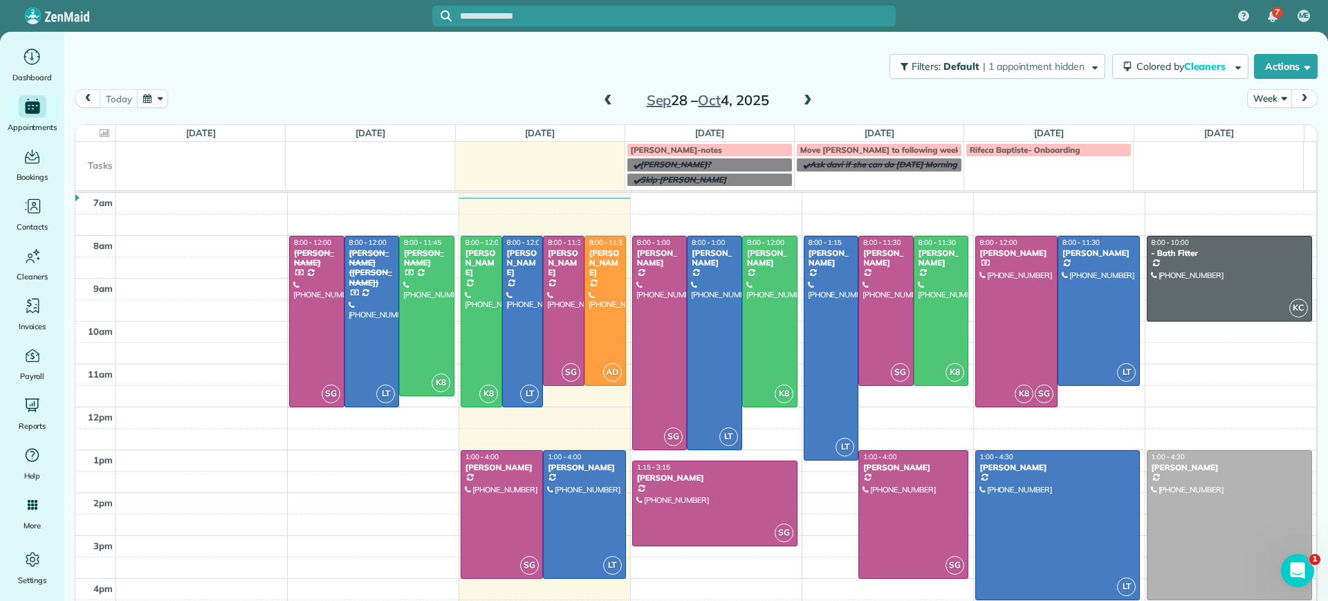
click at [800, 100] on span at bounding box center [807, 101] width 15 height 12
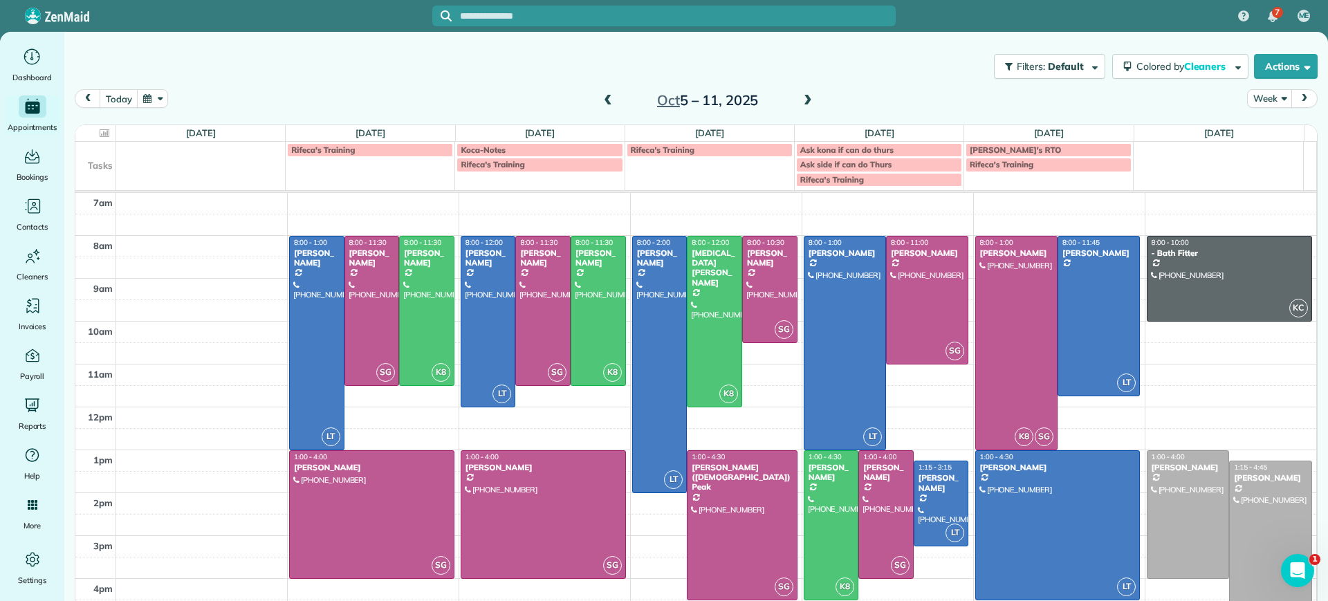
click at [800, 99] on span at bounding box center [807, 101] width 15 height 12
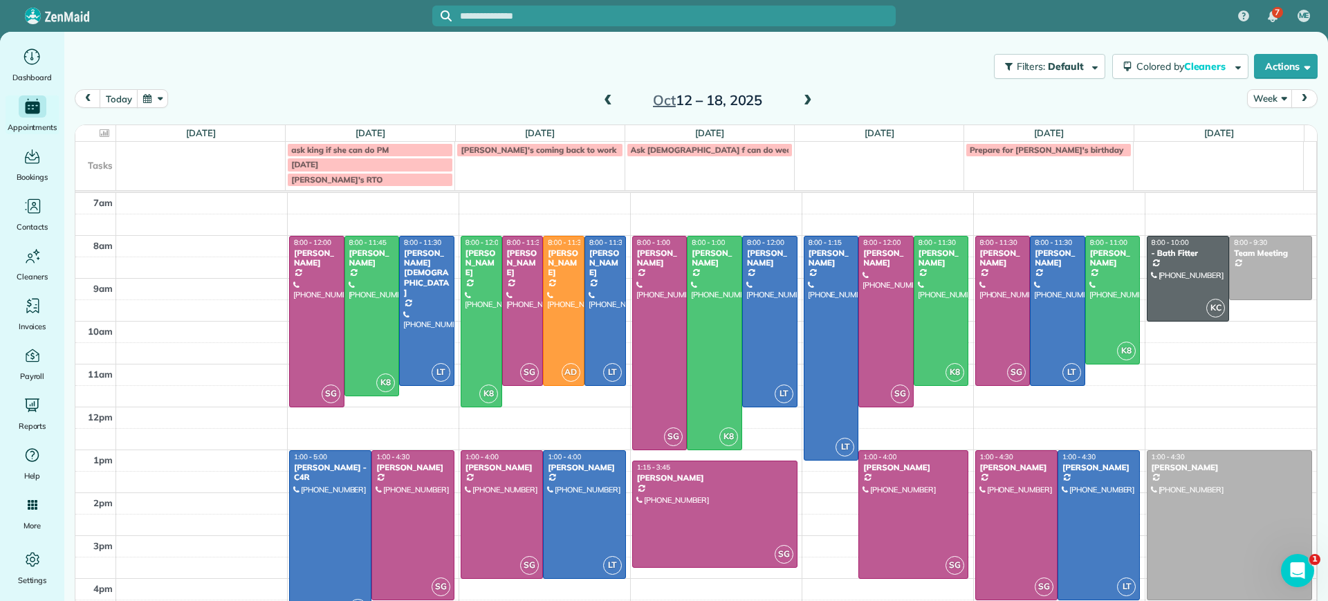
click at [696, 145] on span "Ask gay f can do wed" at bounding box center [711, 150] width 161 height 10
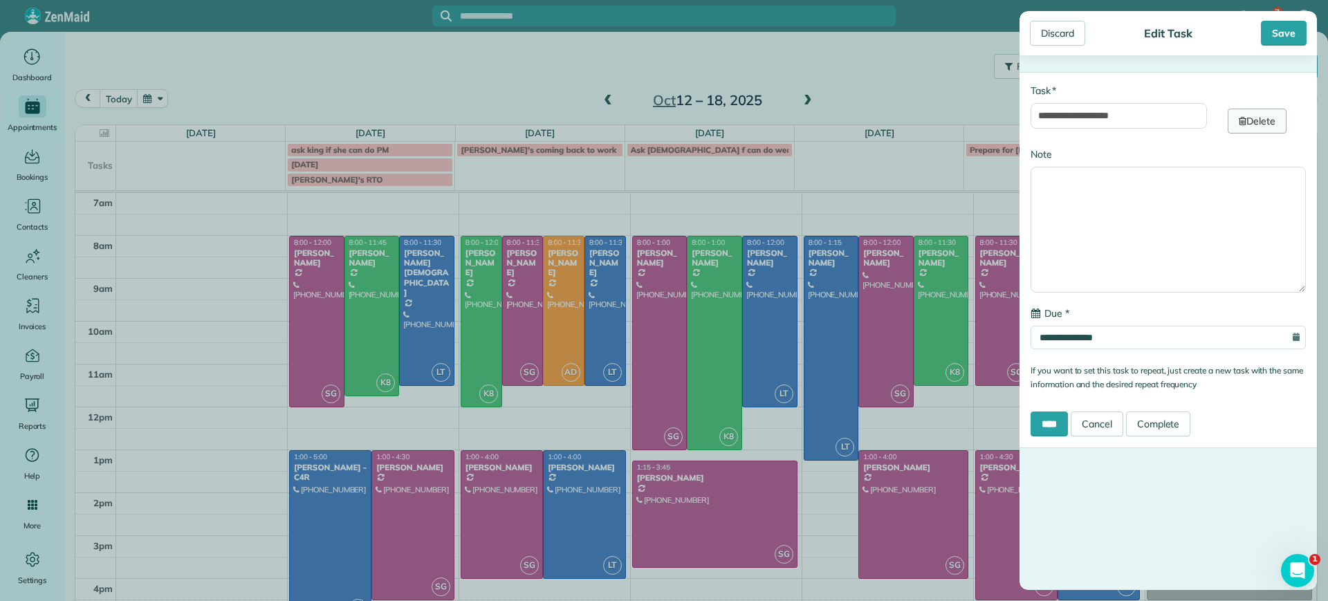
click at [1239, 124] on icon at bounding box center [1243, 121] width 8 height 10
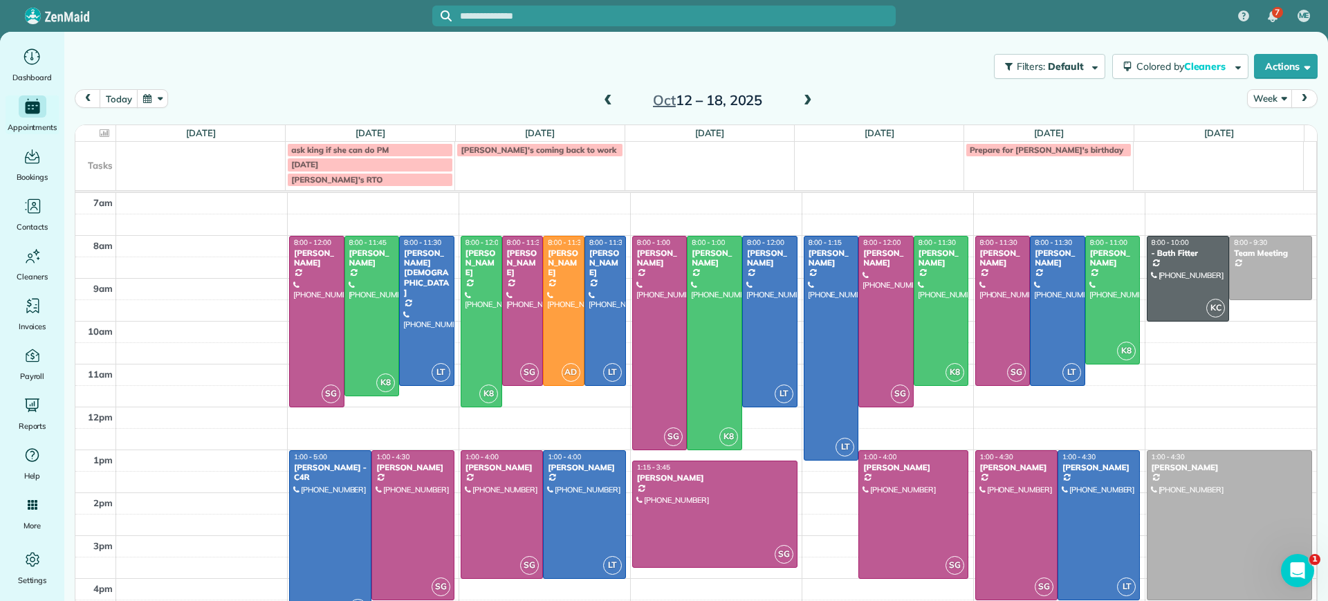
drag, startPoint x: 553, startPoint y: 147, endPoint x: 945, endPoint y: 158, distance: 392.4
click at [964, 158] on td "Prepare for Sophie's birthday" at bounding box center [1049, 164] width 170 height 45
click at [671, 228] on div "**********" at bounding box center [664, 300] width 1328 height 601
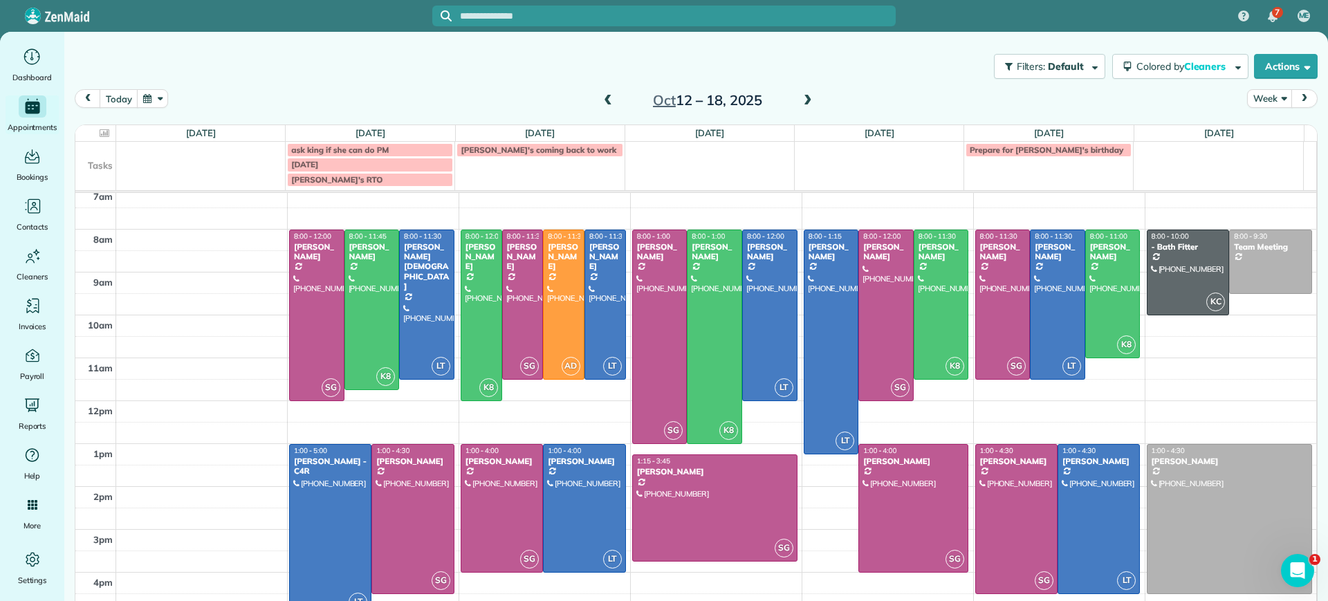
scroll to position [11, 0]
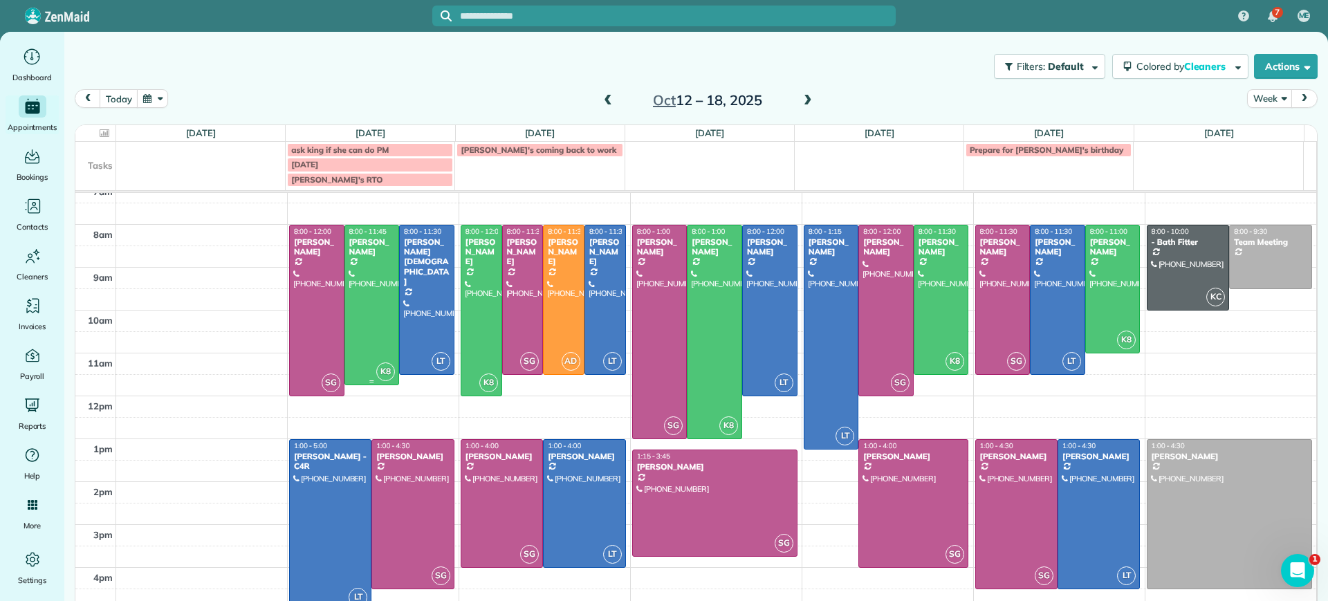
click at [370, 302] on div at bounding box center [372, 306] width 54 height 160
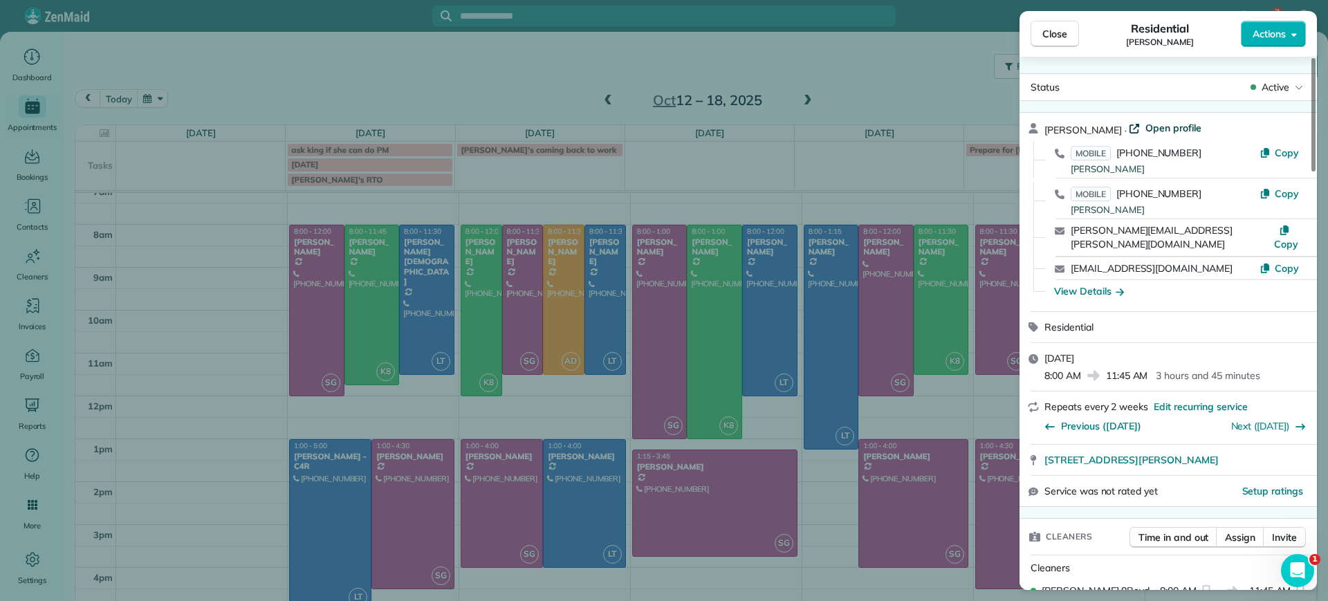
click at [1168, 126] on span "Open profile" at bounding box center [1174, 128] width 56 height 14
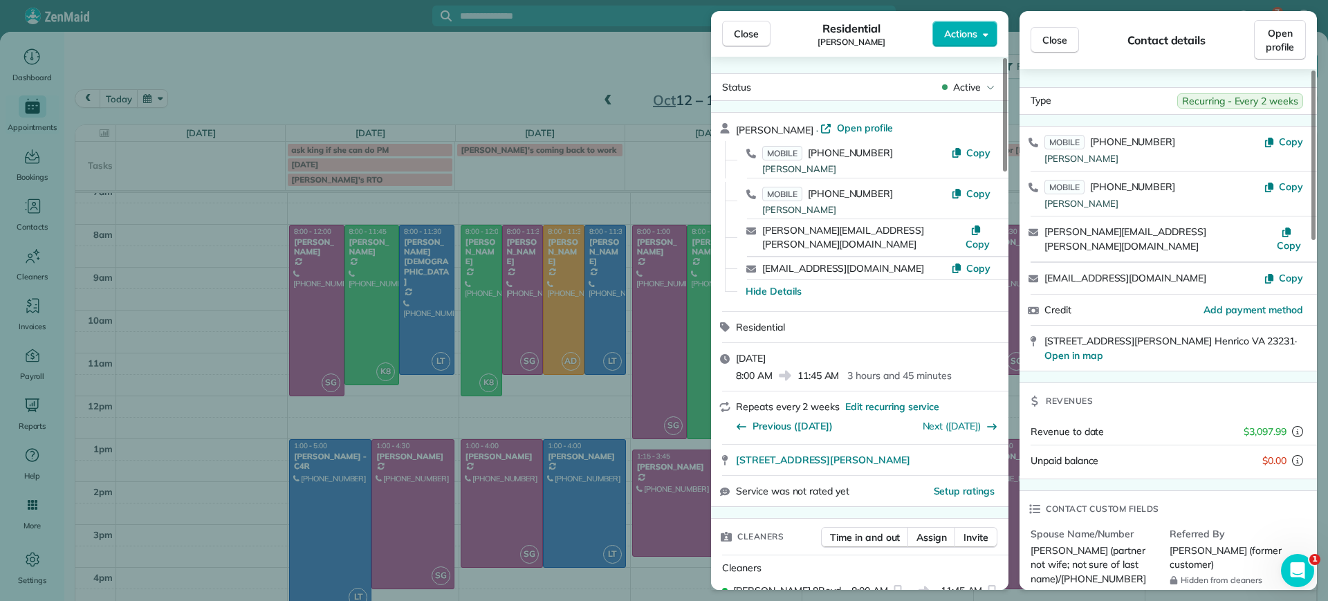
click at [287, 98] on div "Close Residential Chris Seamon Actions Status Active Chris Seamon · Open profil…" at bounding box center [664, 300] width 1328 height 601
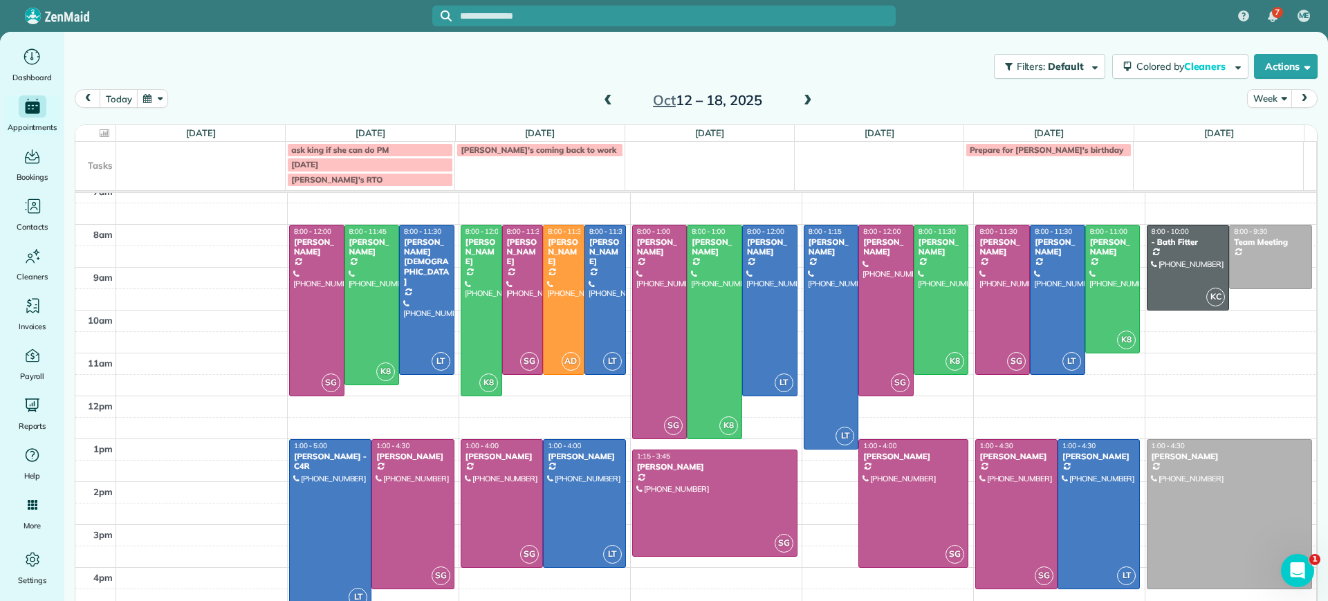
click at [604, 101] on span at bounding box center [608, 101] width 15 height 12
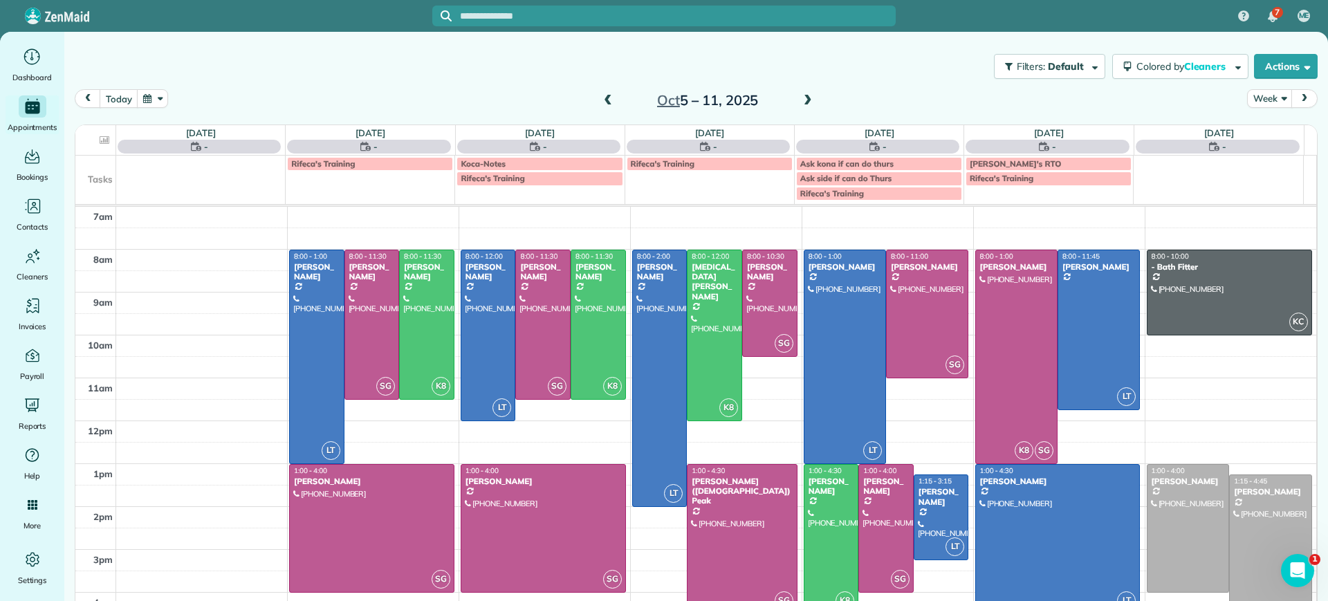
click at [604, 101] on span at bounding box center [608, 101] width 15 height 12
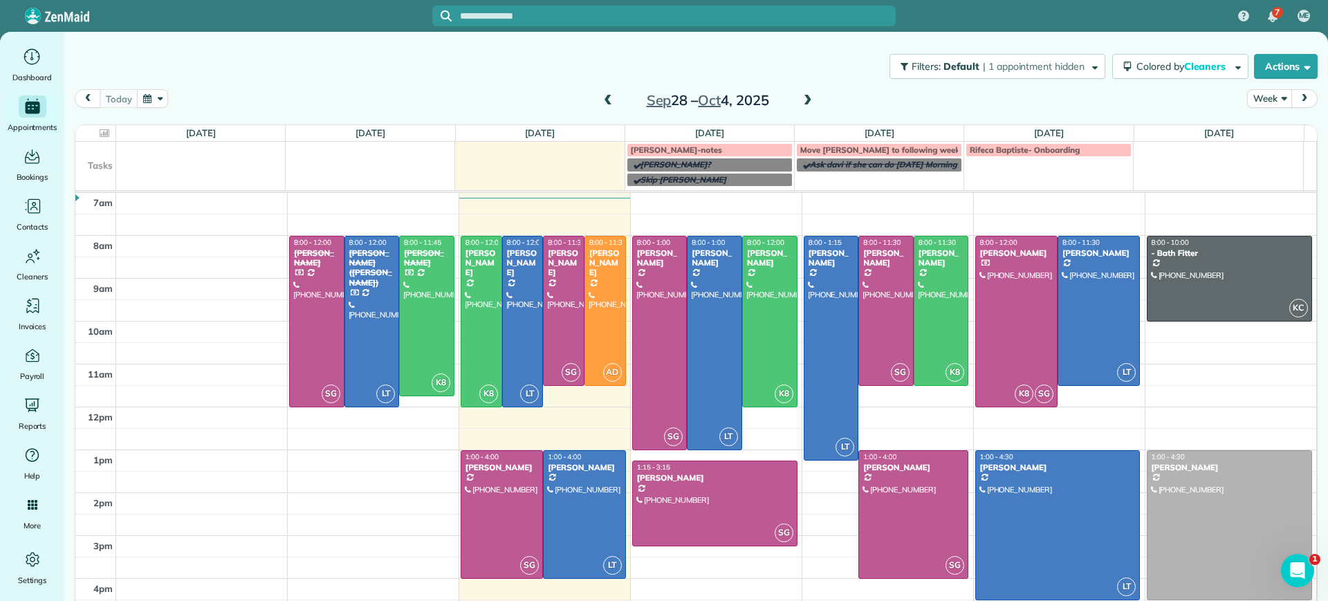
click at [802, 99] on span at bounding box center [807, 101] width 15 height 12
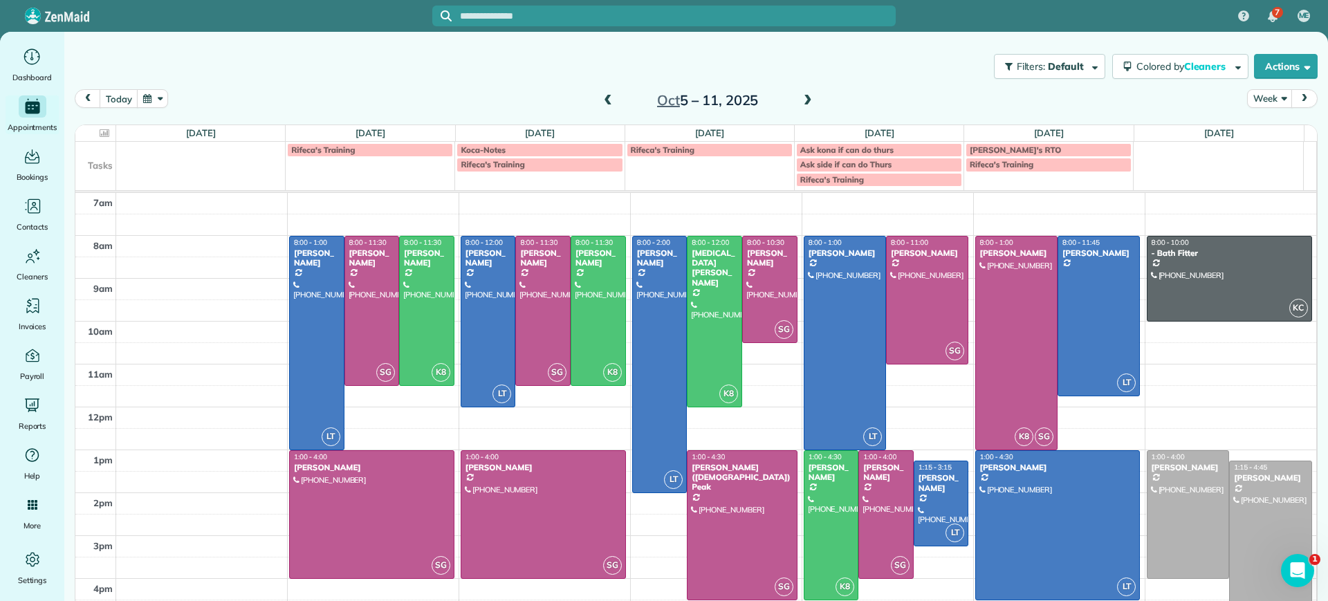
click at [802, 99] on span at bounding box center [807, 101] width 15 height 12
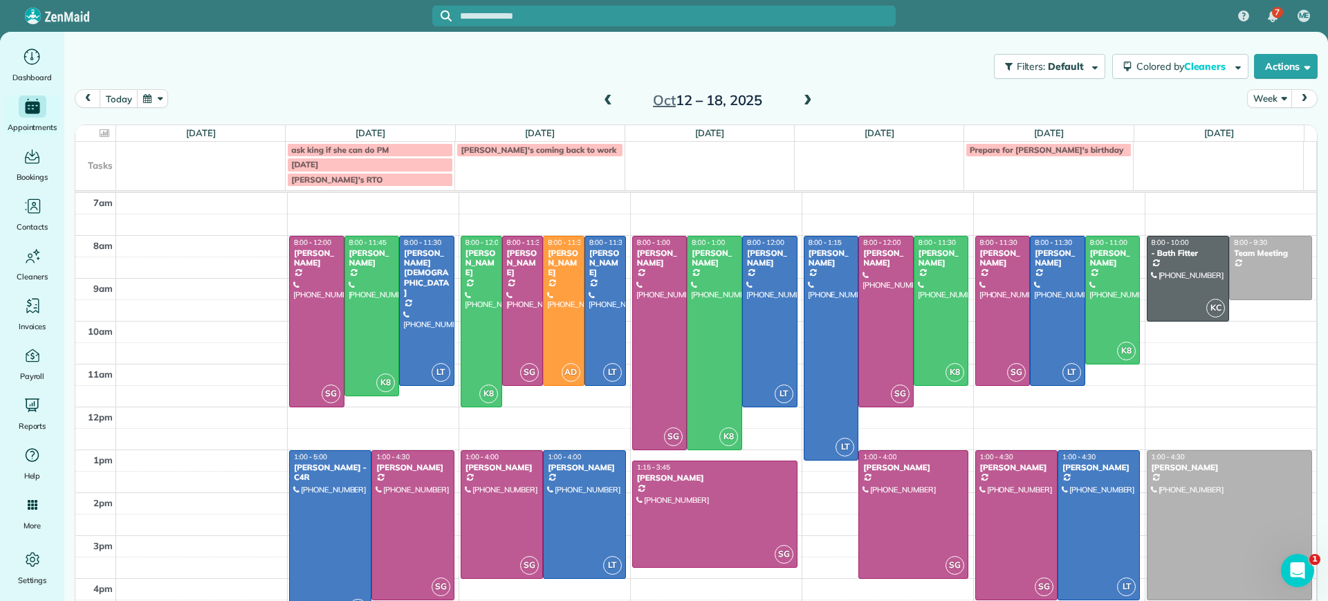
click at [805, 107] on span at bounding box center [807, 101] width 15 height 12
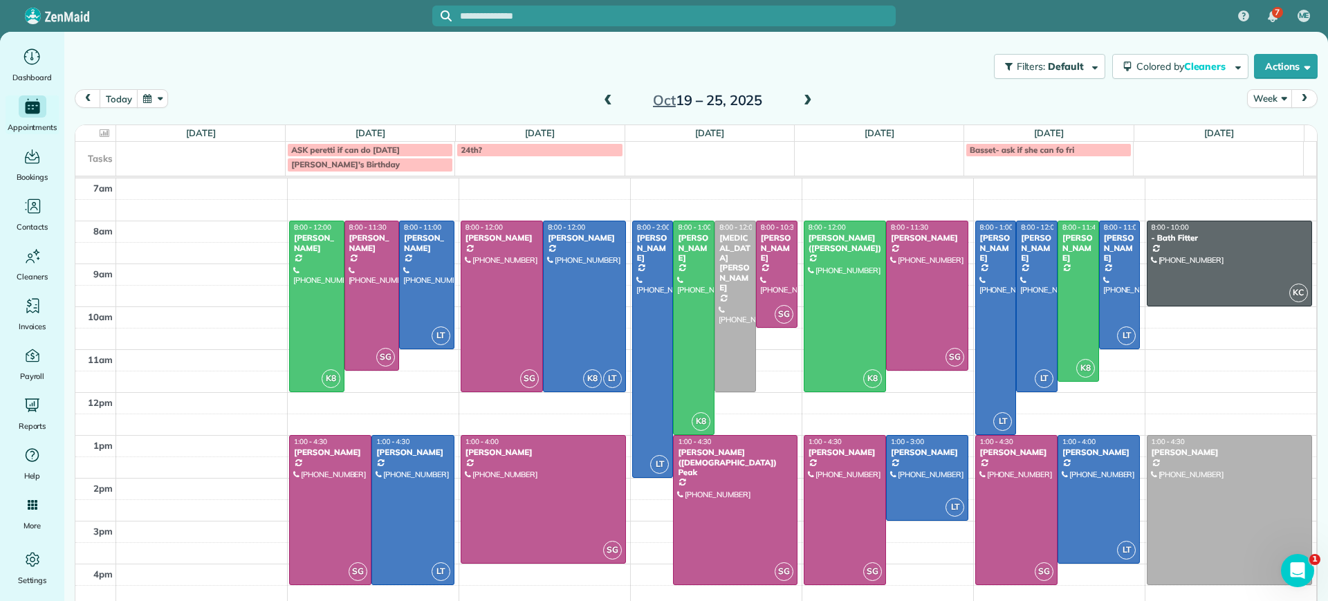
click at [604, 93] on span at bounding box center [608, 101] width 15 height 21
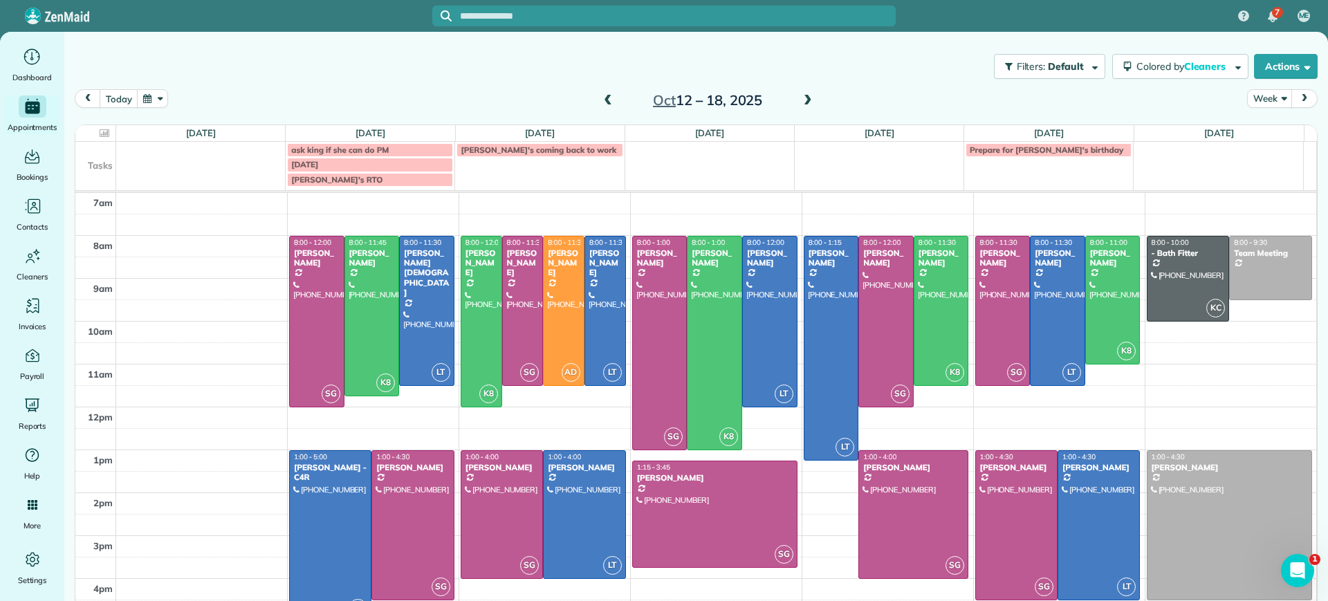
click at [605, 107] on span at bounding box center [608, 101] width 15 height 12
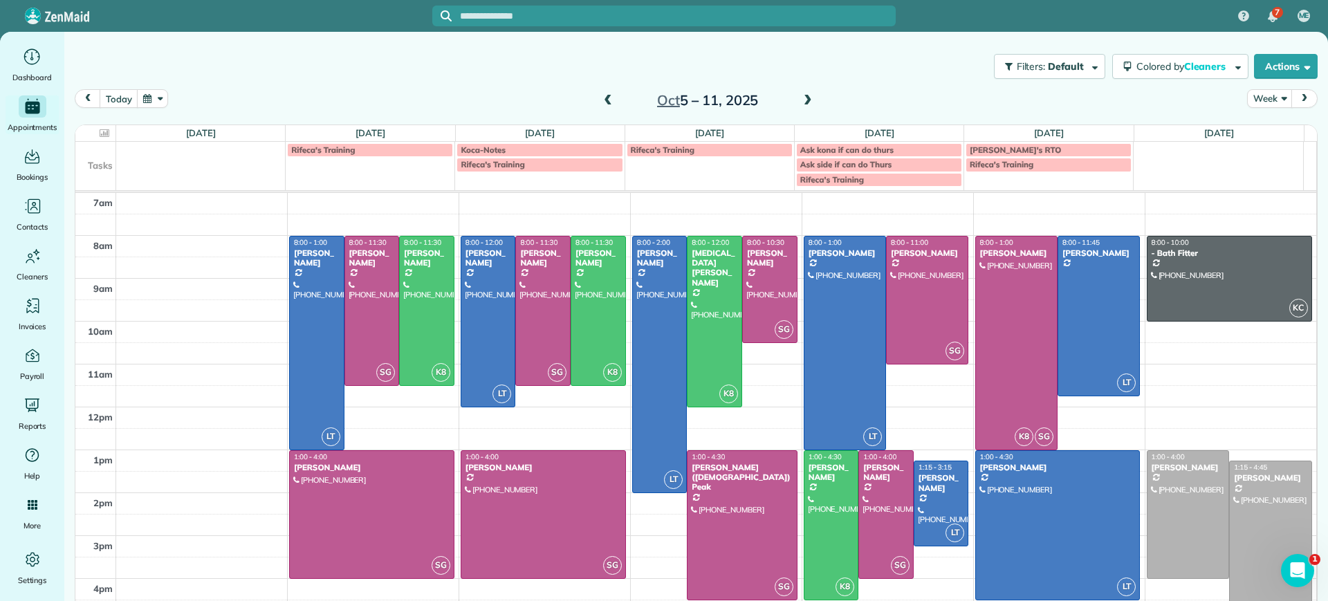
click at [803, 100] on span at bounding box center [807, 101] width 15 height 12
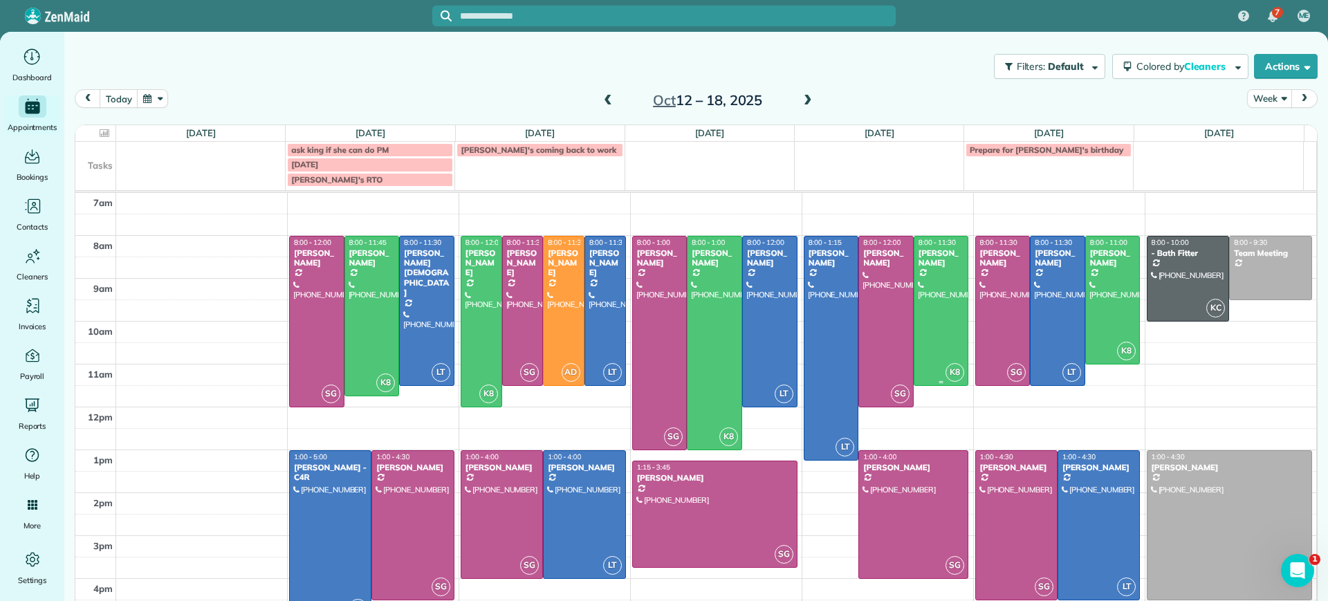
click at [922, 302] on div at bounding box center [942, 311] width 54 height 149
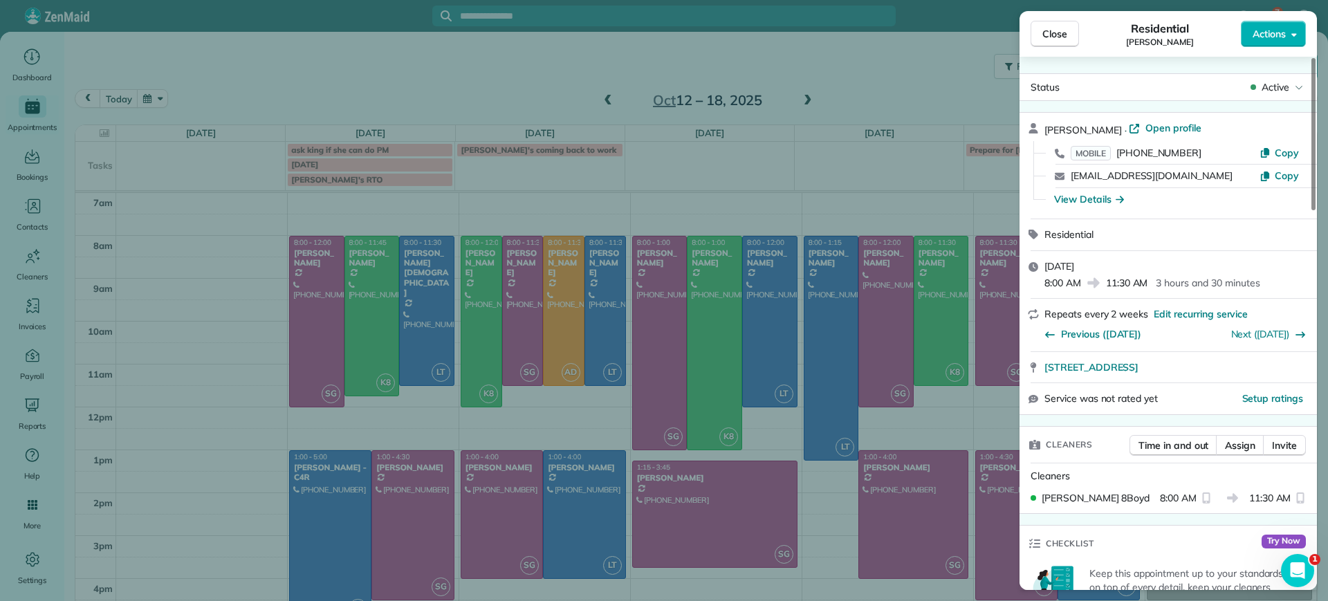
click at [842, 106] on div "Close Residential Madeline Brown Actions Status Active Madeline Brown · Open pr…" at bounding box center [664, 300] width 1328 height 601
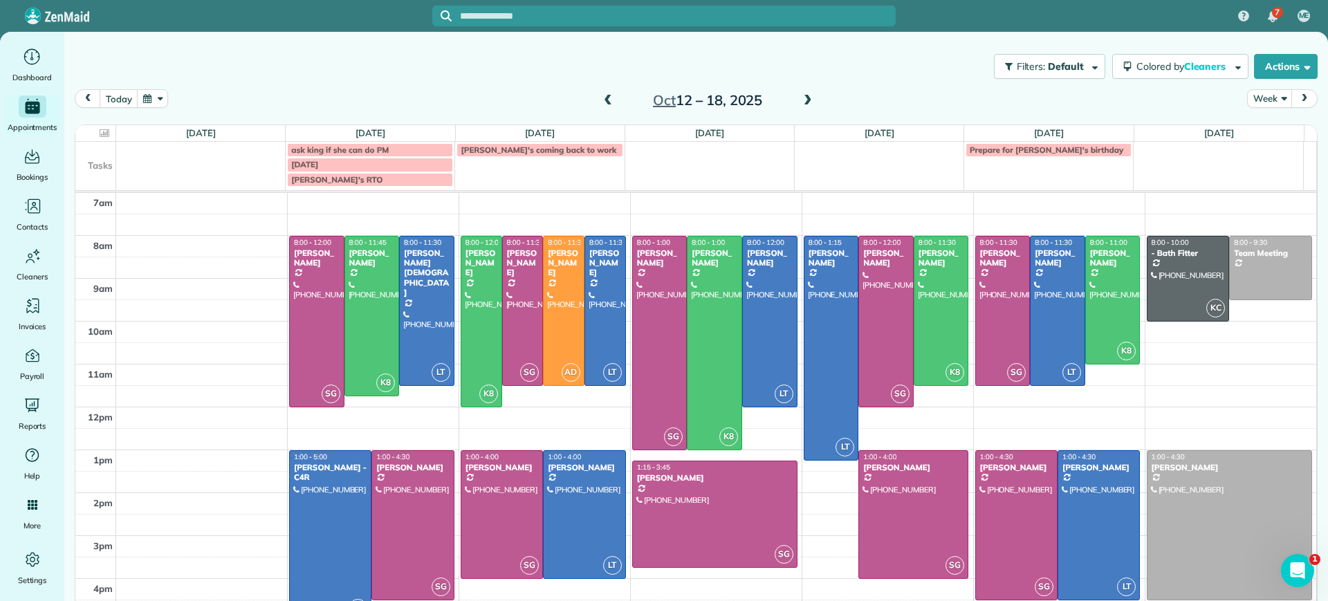
click at [805, 102] on span at bounding box center [807, 101] width 15 height 12
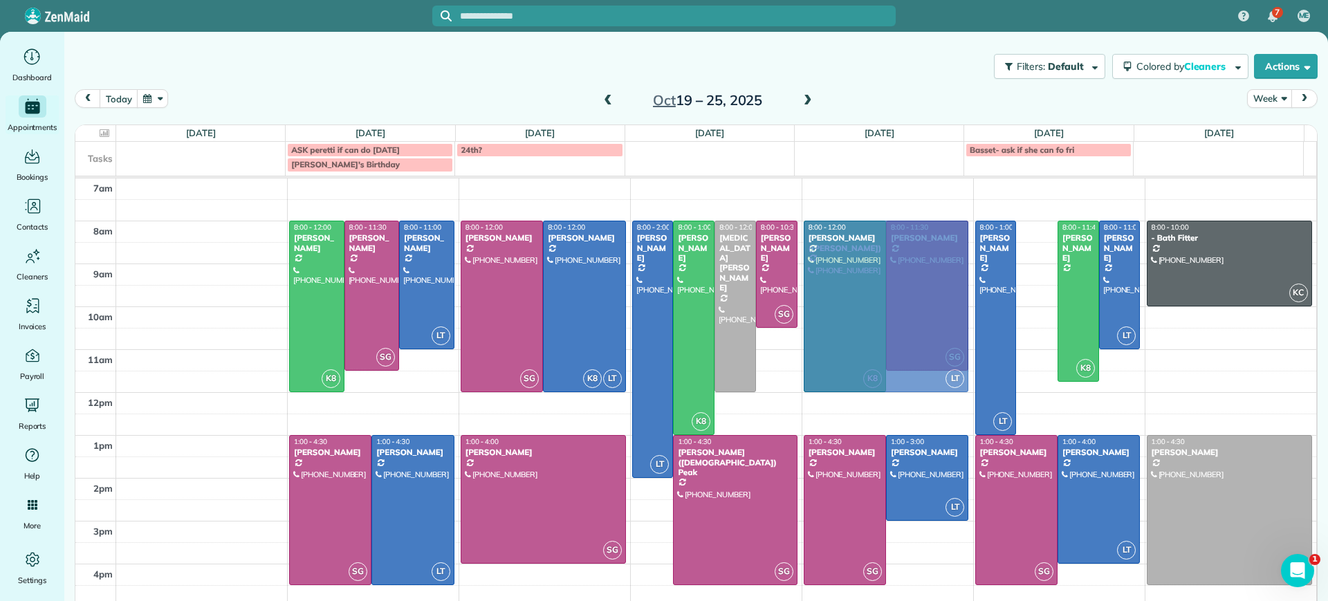
drag, startPoint x: 1011, startPoint y: 287, endPoint x: 885, endPoint y: 289, distance: 125.9
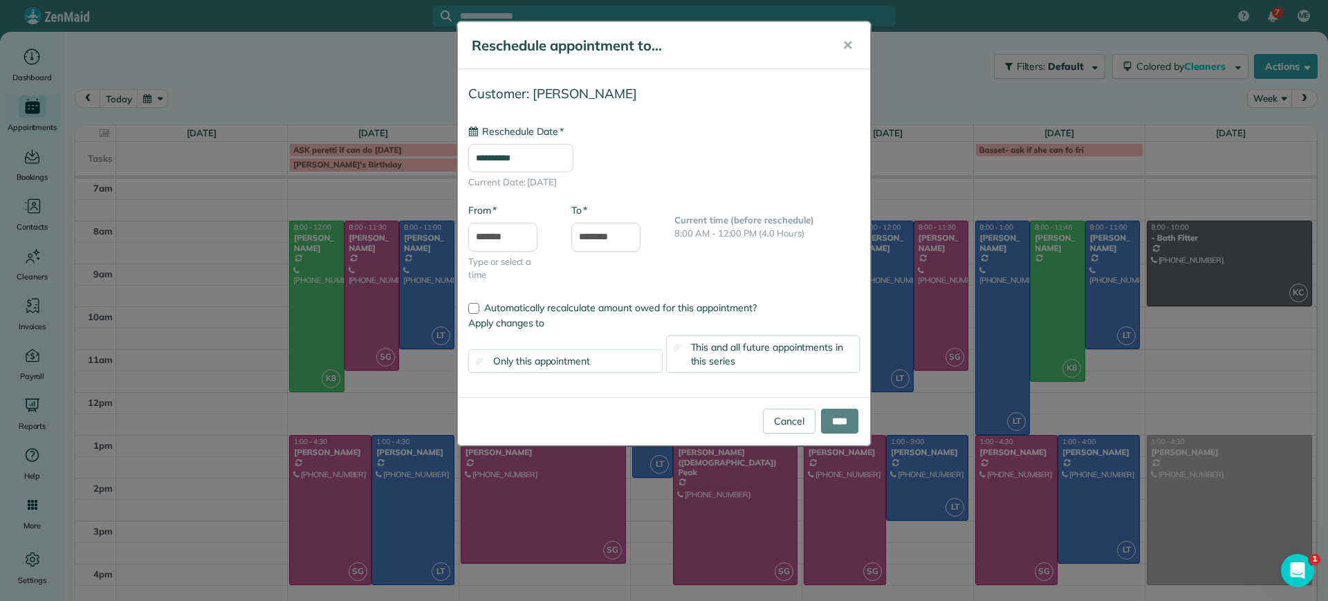
type input "**********"
click at [841, 425] on input "****" at bounding box center [839, 421] width 37 height 25
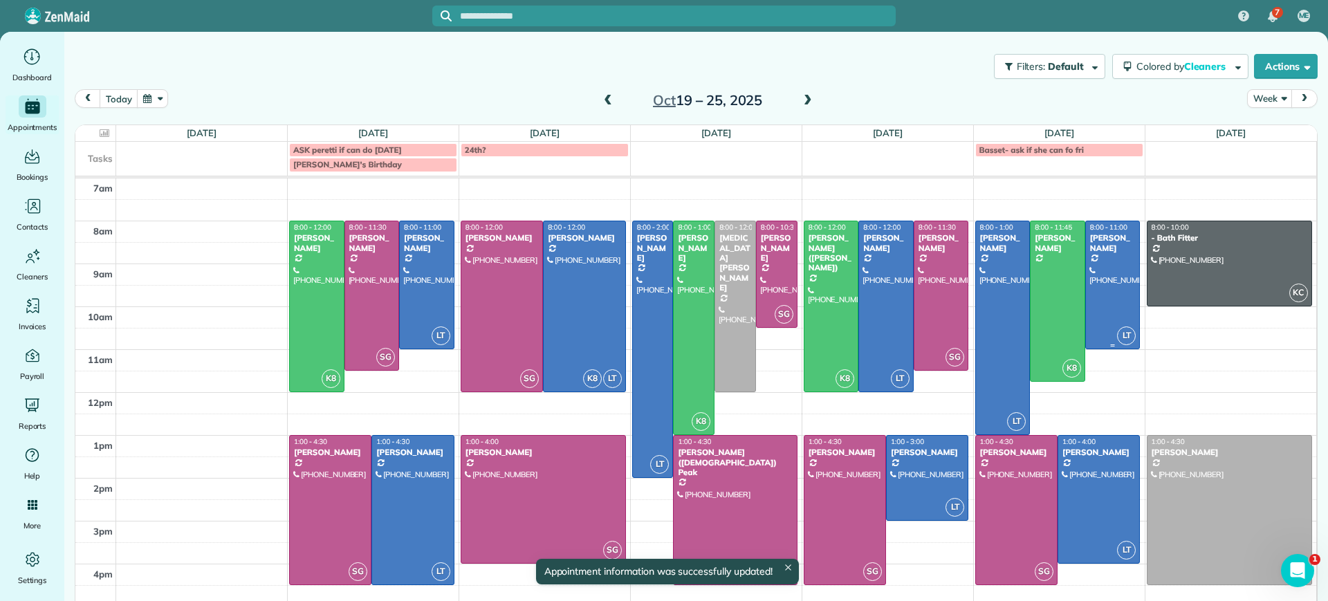
click at [1104, 285] on div at bounding box center [1113, 284] width 54 height 127
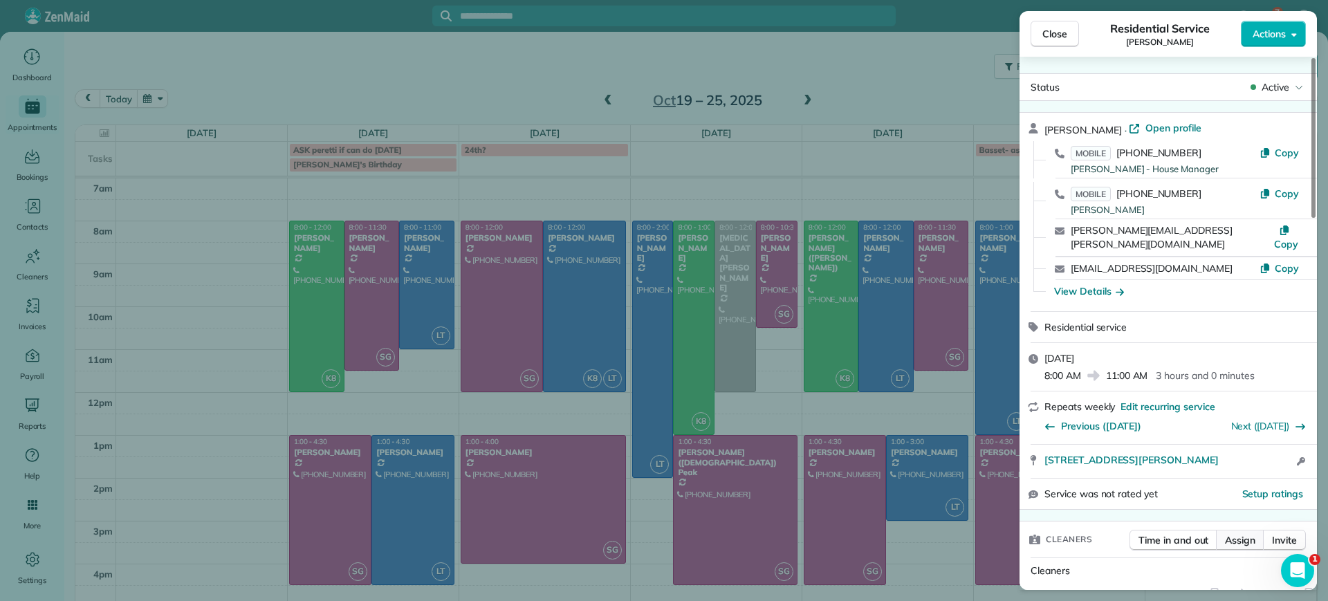
click at [1230, 535] on button "Assign" at bounding box center [1240, 540] width 48 height 21
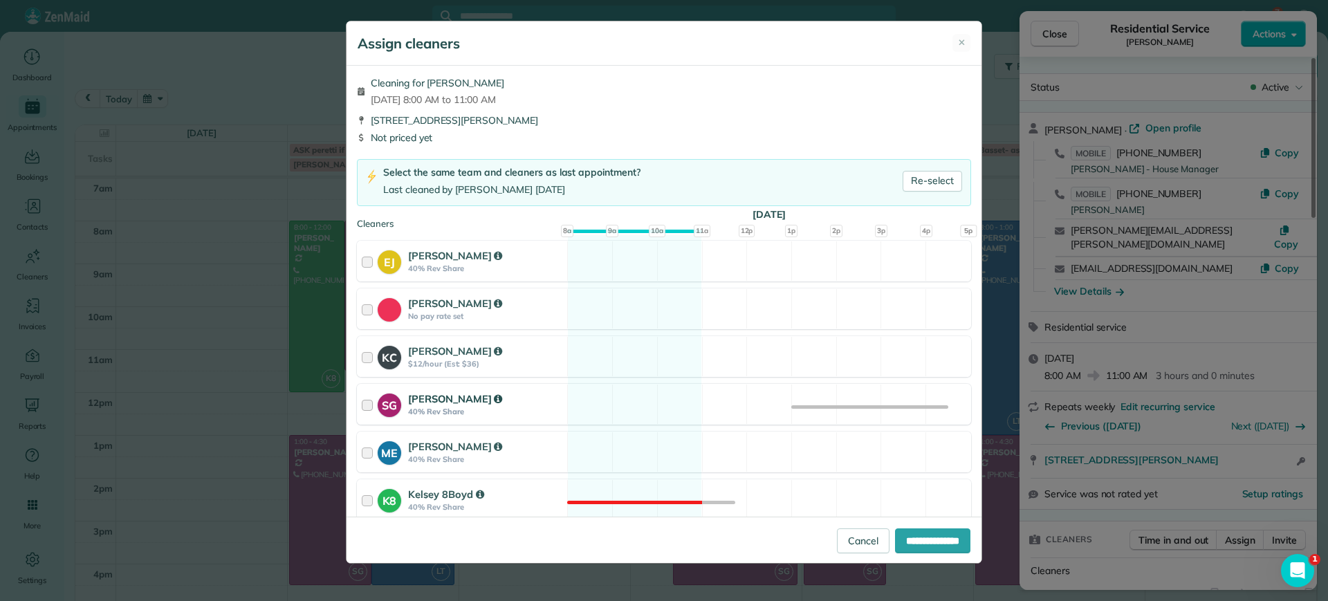
click at [648, 398] on div "SG Sophie Gibbs 40% Rev Share Available" at bounding box center [664, 404] width 614 height 41
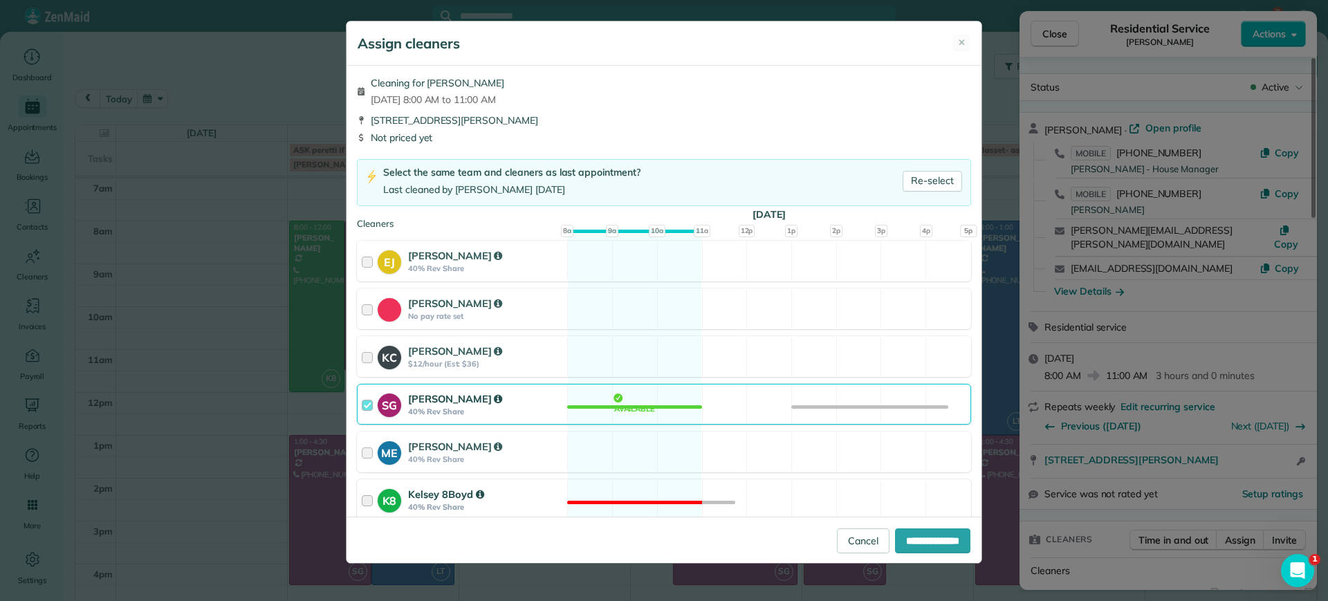
click at [900, 515] on form "Cleaning for Alejandra Kona Fri, Oct 24 - 8:00 AM to 11:00 AM 304 North Rowland…" at bounding box center [664, 314] width 635 height 497
click at [910, 534] on input "**********" at bounding box center [932, 541] width 75 height 25
type input "**********"
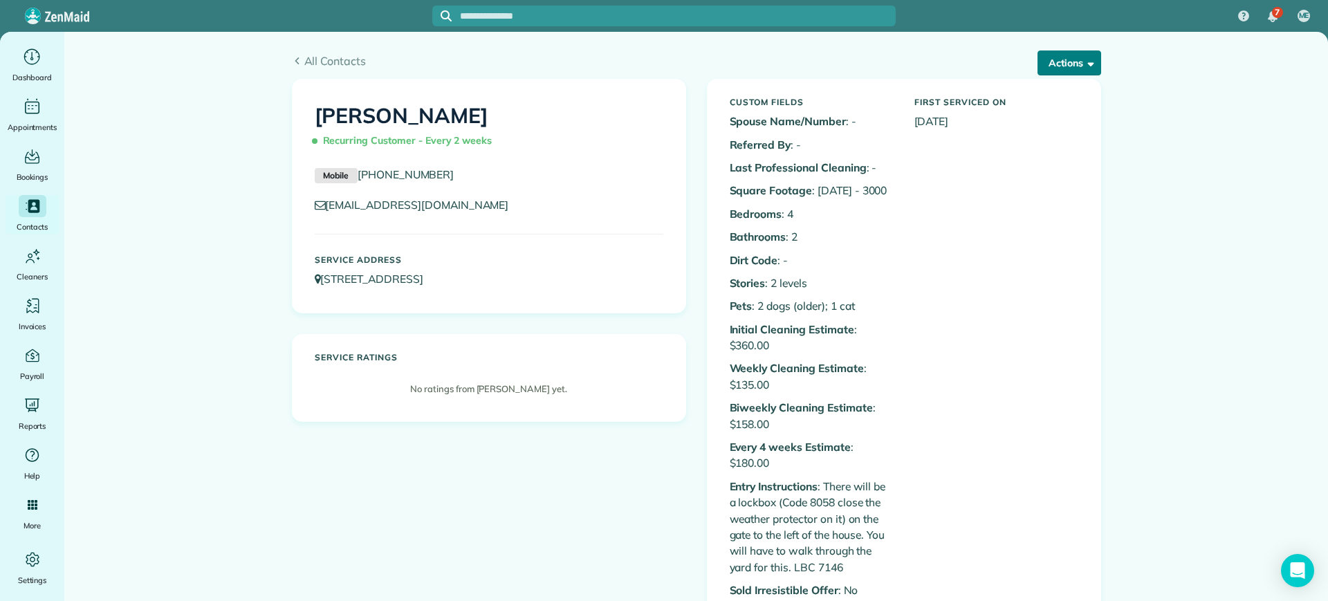
click at [1065, 58] on button "Actions" at bounding box center [1070, 63] width 64 height 25
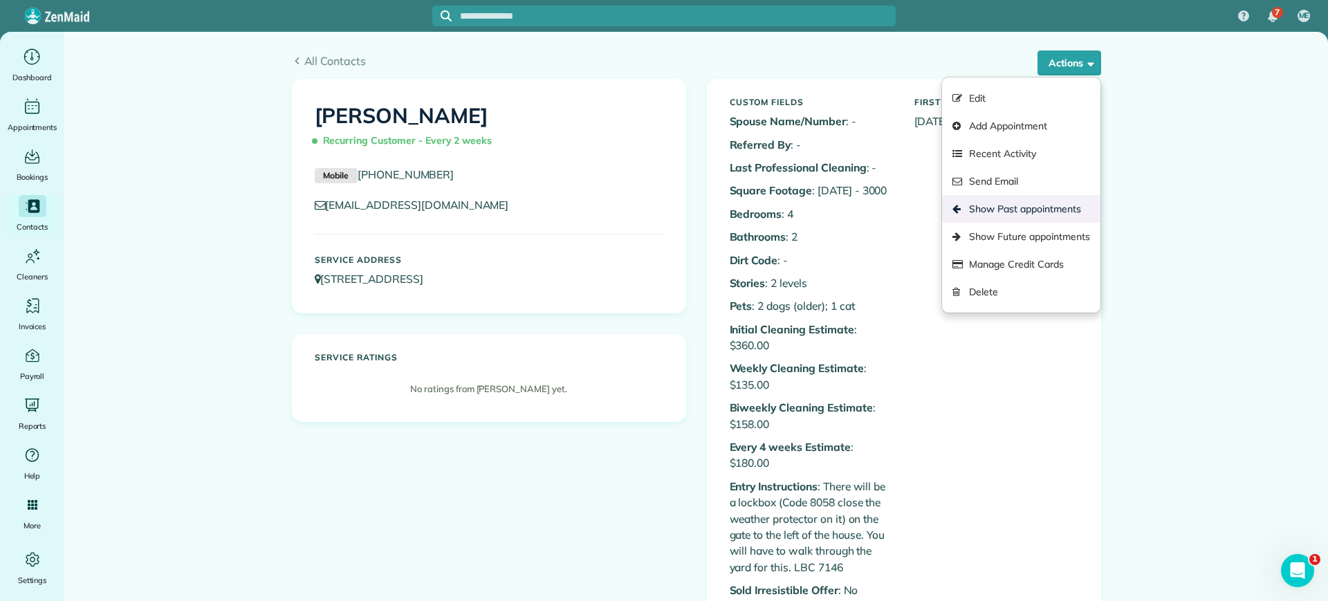
click at [1070, 199] on link "Show Past appointments" at bounding box center [1021, 209] width 158 height 28
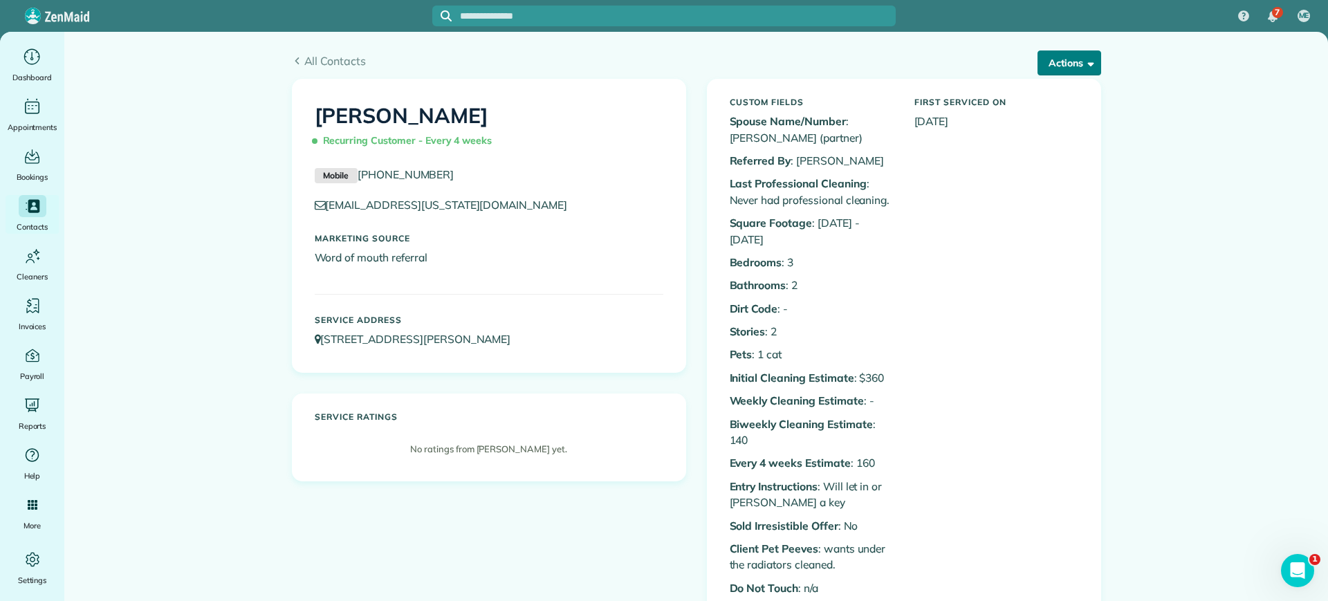
click at [1060, 69] on button "Actions" at bounding box center [1070, 63] width 64 height 25
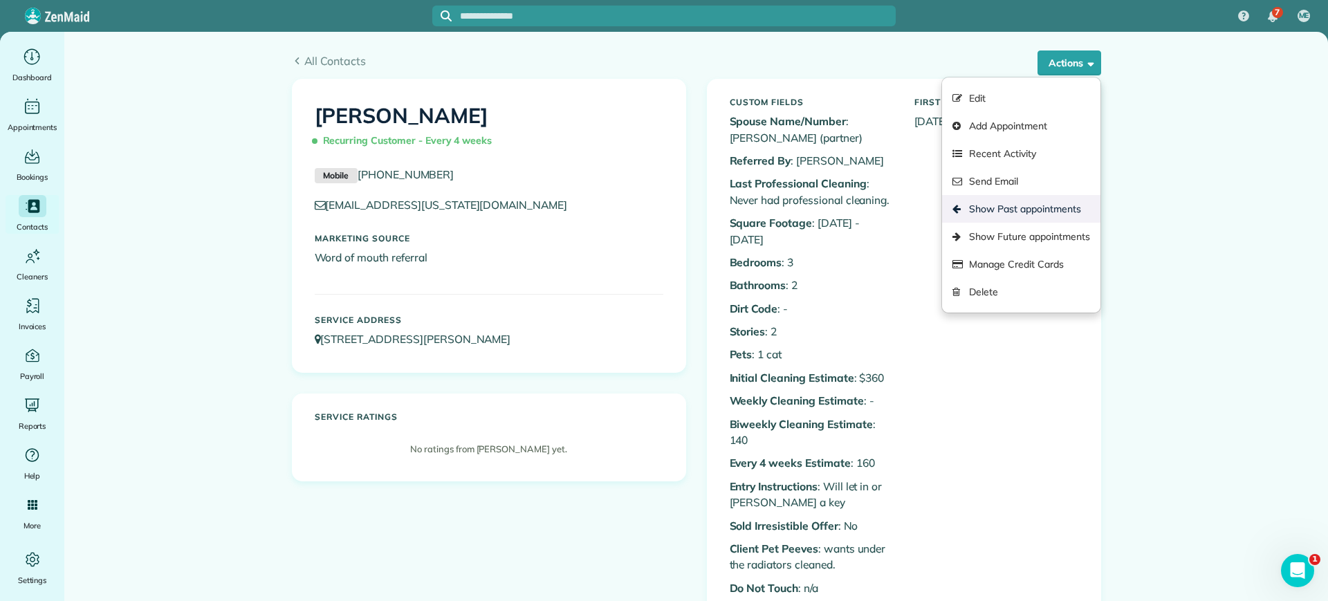
click at [1033, 208] on link "Show Past appointments" at bounding box center [1021, 209] width 158 height 28
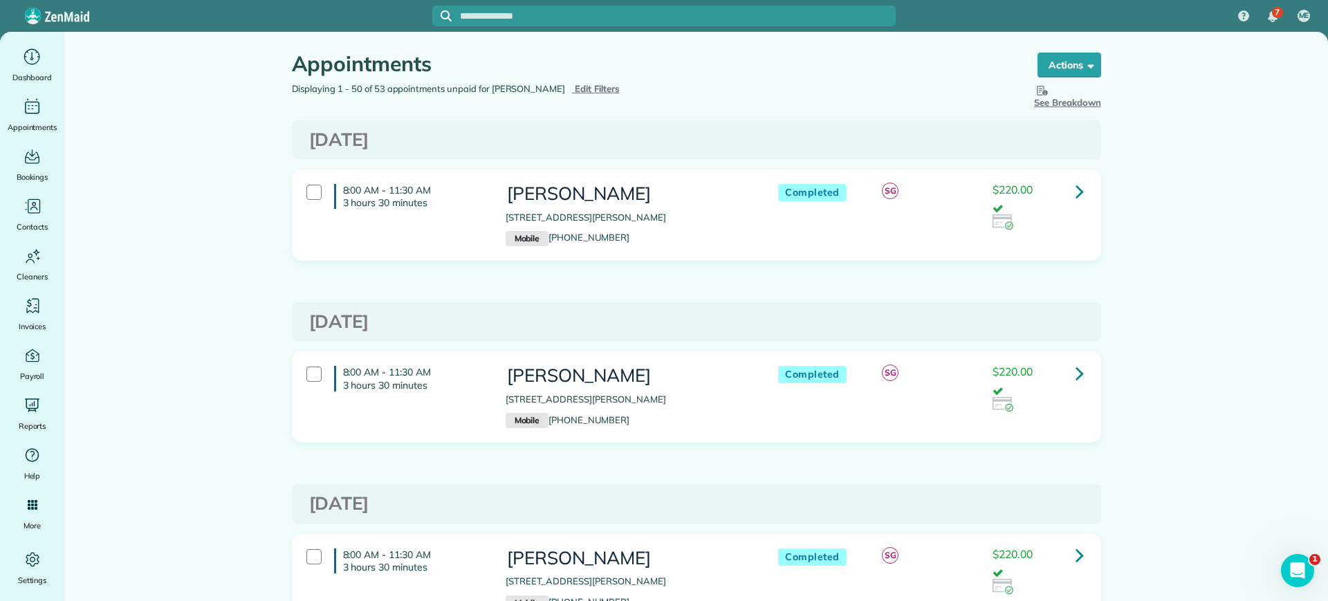
click at [1076, 190] on icon at bounding box center [1080, 191] width 8 height 24
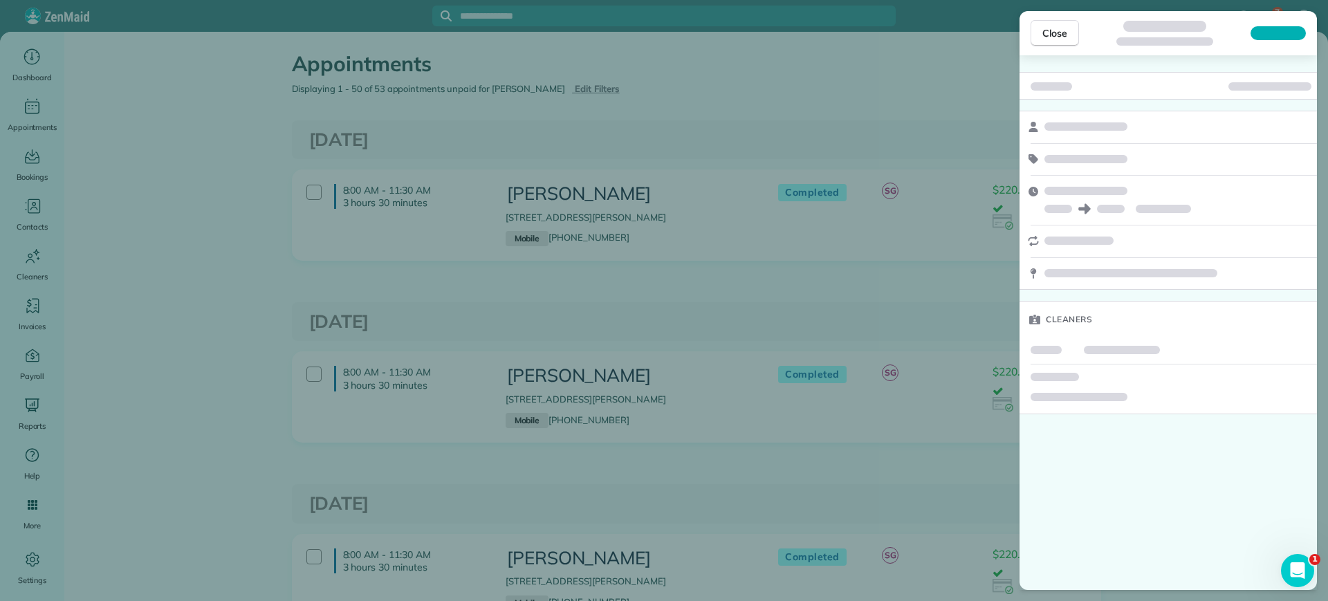
click at [737, 289] on div "Close Cleaners" at bounding box center [664, 300] width 1328 height 601
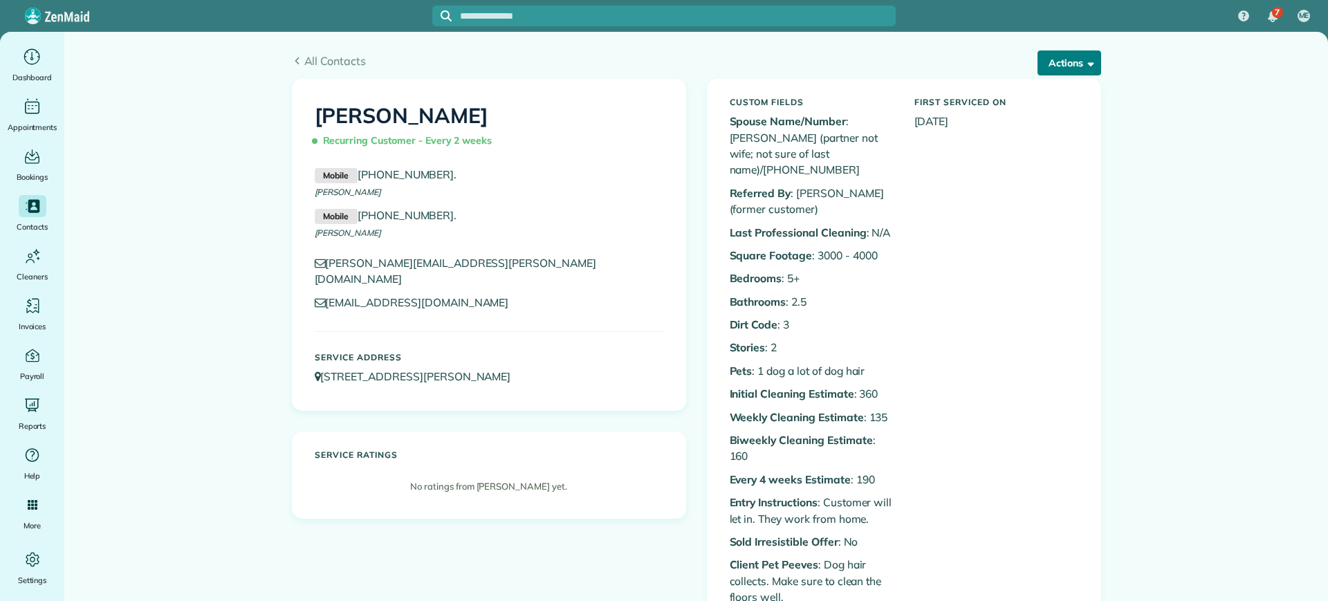
click at [1059, 59] on button "Actions" at bounding box center [1070, 63] width 64 height 25
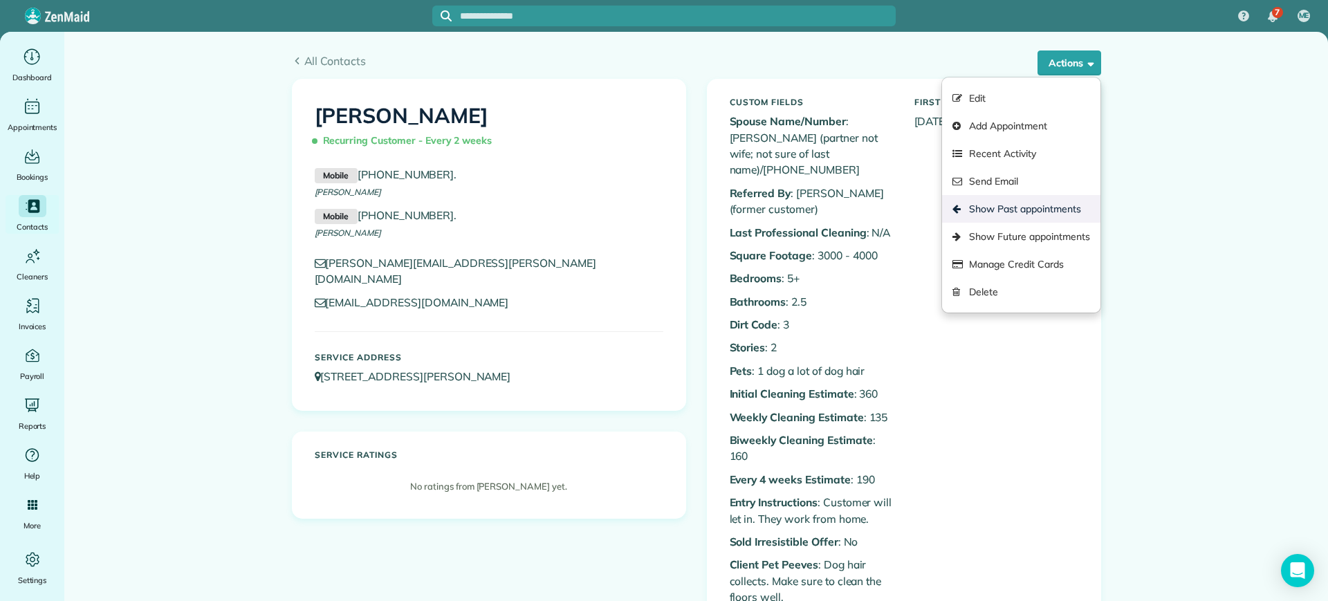
click at [1032, 210] on link "Show Past appointments" at bounding box center [1021, 209] width 158 height 28
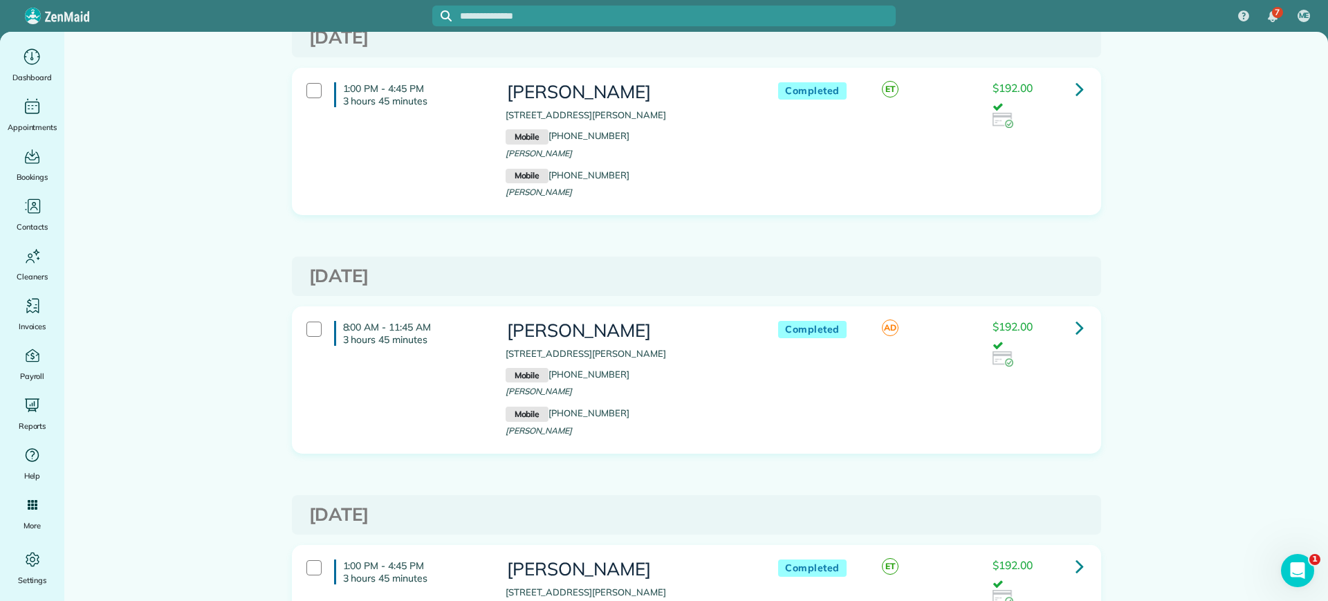
scroll to position [2681, 0]
